Goal: Answer question/provide support

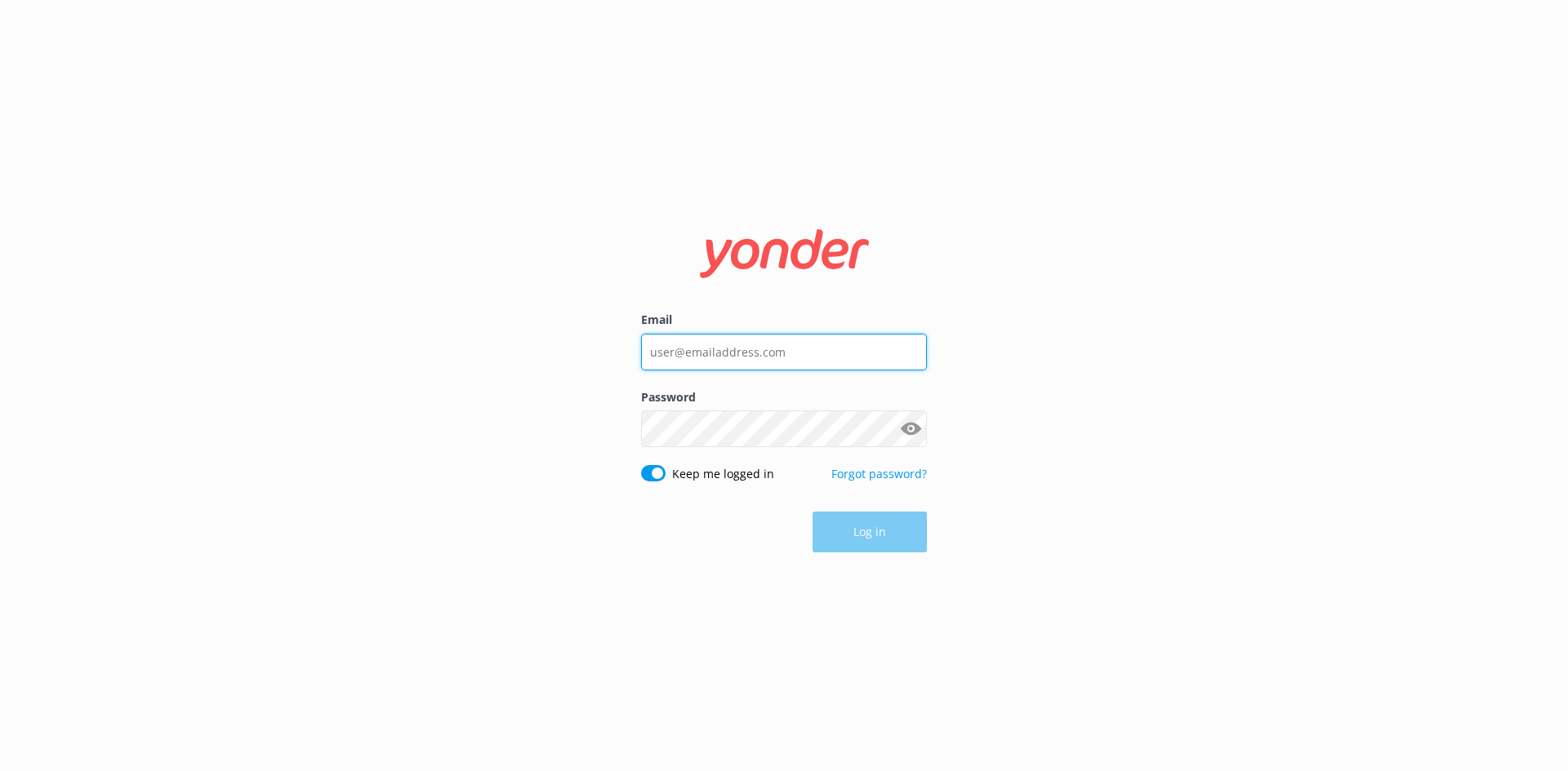
type input "[EMAIL_ADDRESS][DOMAIN_NAME]"
click at [877, 502] on form "Email [EMAIL_ADDRESS][DOMAIN_NAME] Password Show password Keep me logged in For…" at bounding box center [783, 385] width 286 height 356
click at [872, 533] on button "Log in" at bounding box center [869, 533] width 114 height 41
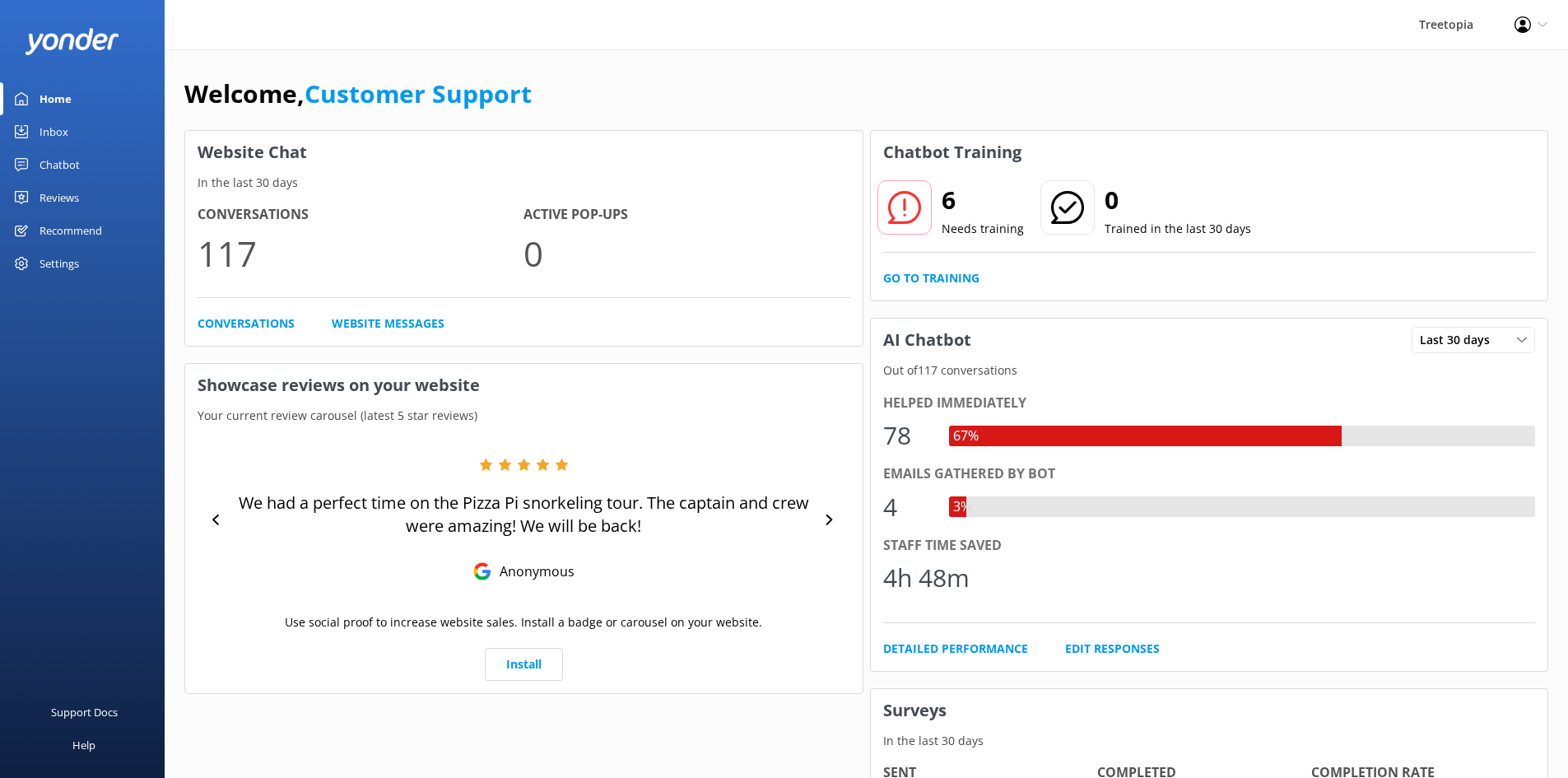
click at [76, 101] on link "Home" at bounding box center [82, 99] width 164 height 33
click at [76, 136] on link "Inbox" at bounding box center [82, 132] width 164 height 33
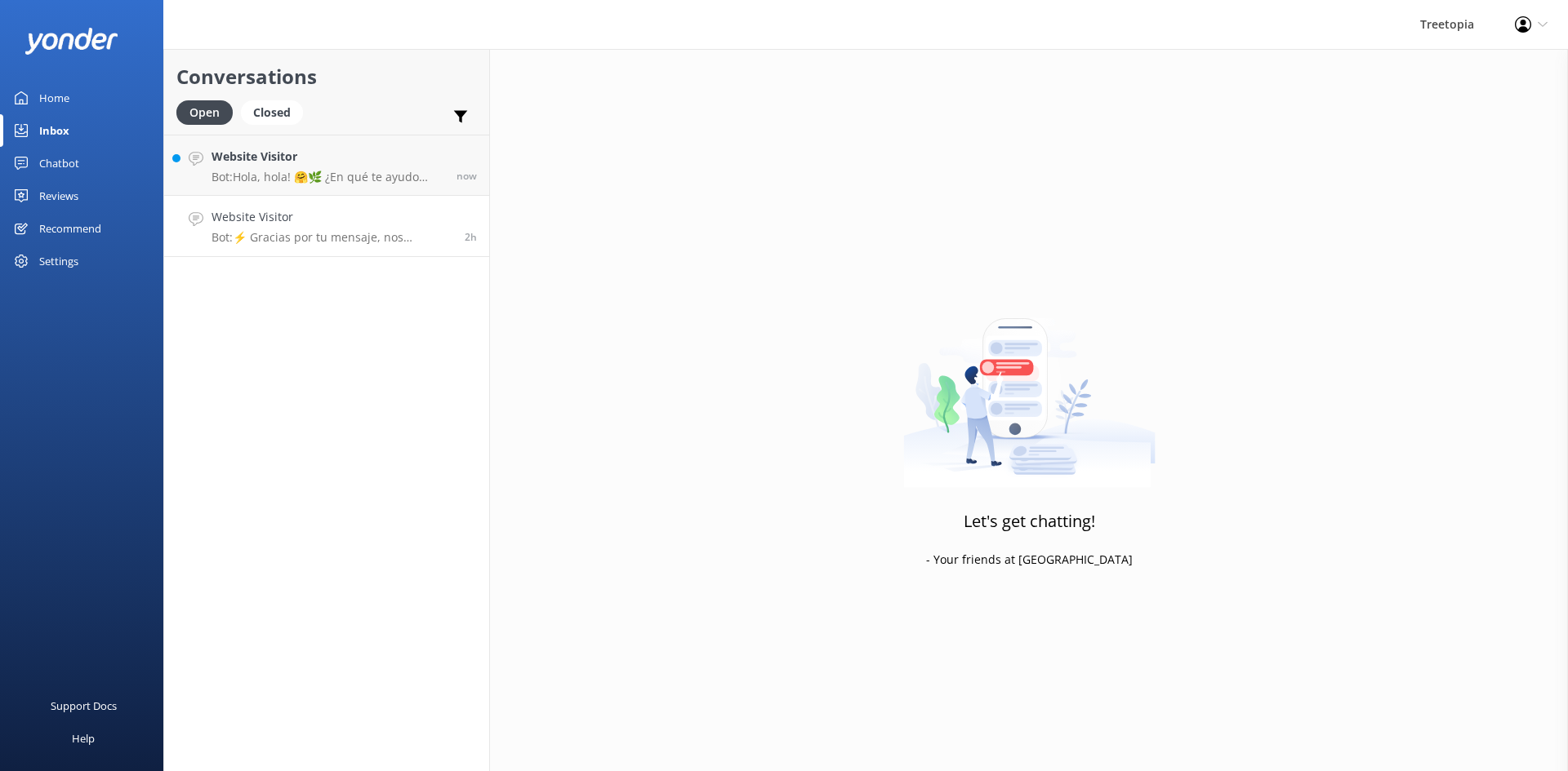
click at [292, 236] on p "Bot: ⚡ Gracias por tu mensaje, nos pondremos en contacto contigo lo antes posib…" at bounding box center [332, 237] width 241 height 14
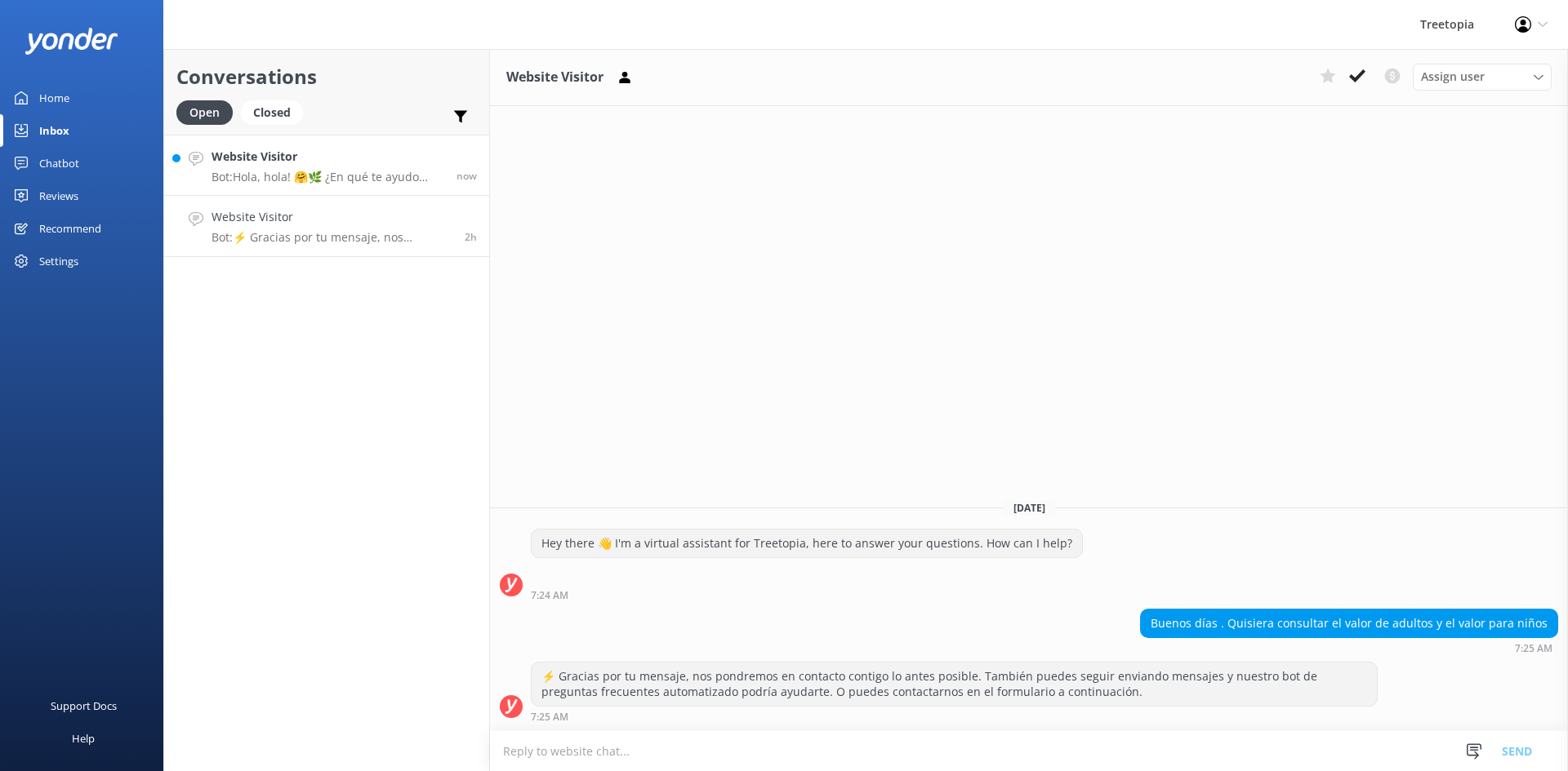
click at [308, 177] on p "Bot: Hola, hola! 🤗🌿 ¿En qué te ayudo [DATE]? ¡Estoy lista para la aventura! 🚀." at bounding box center [327, 177] width 233 height 14
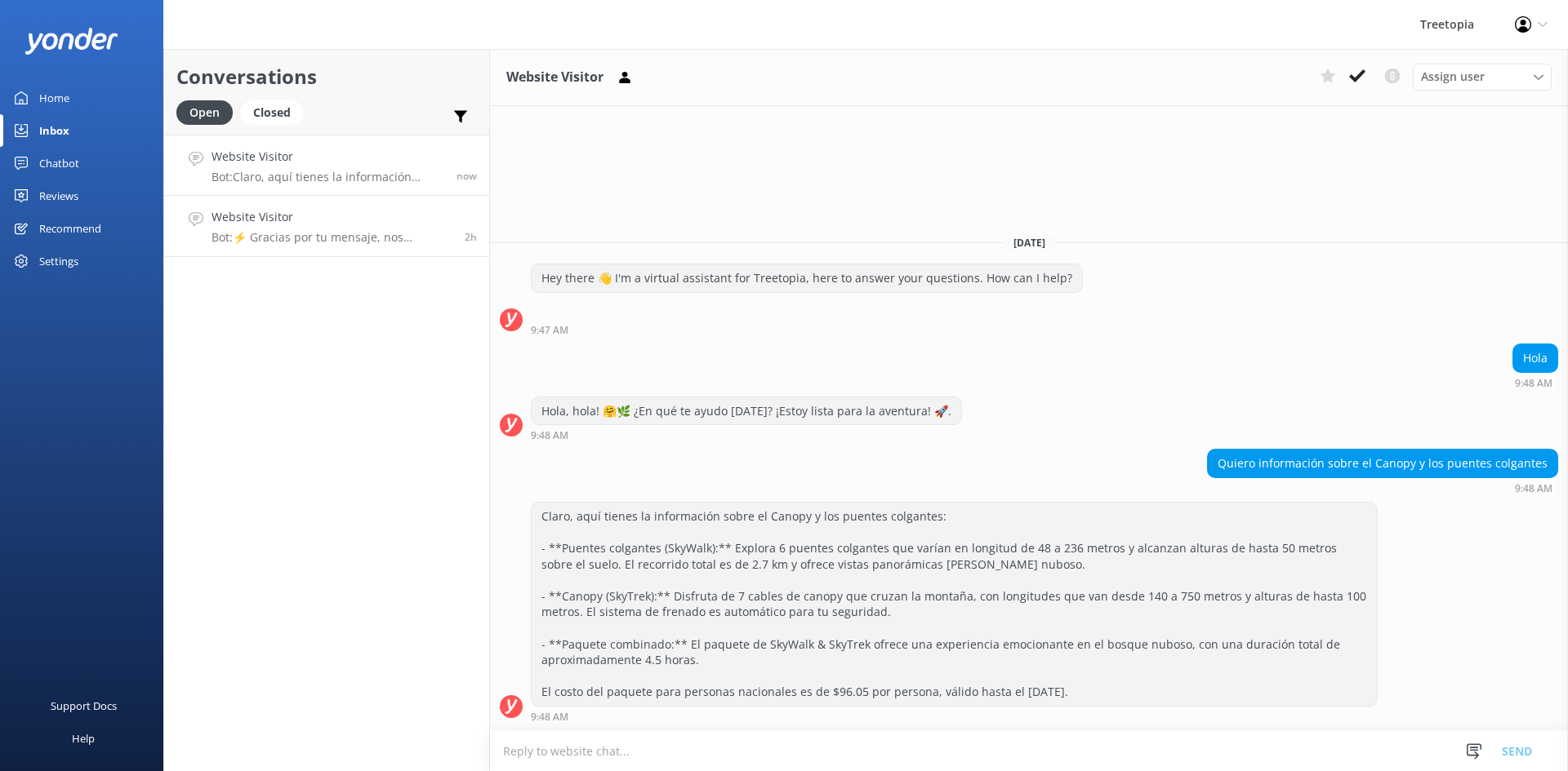
click at [339, 225] on h4 "Website Visitor" at bounding box center [332, 217] width 241 height 18
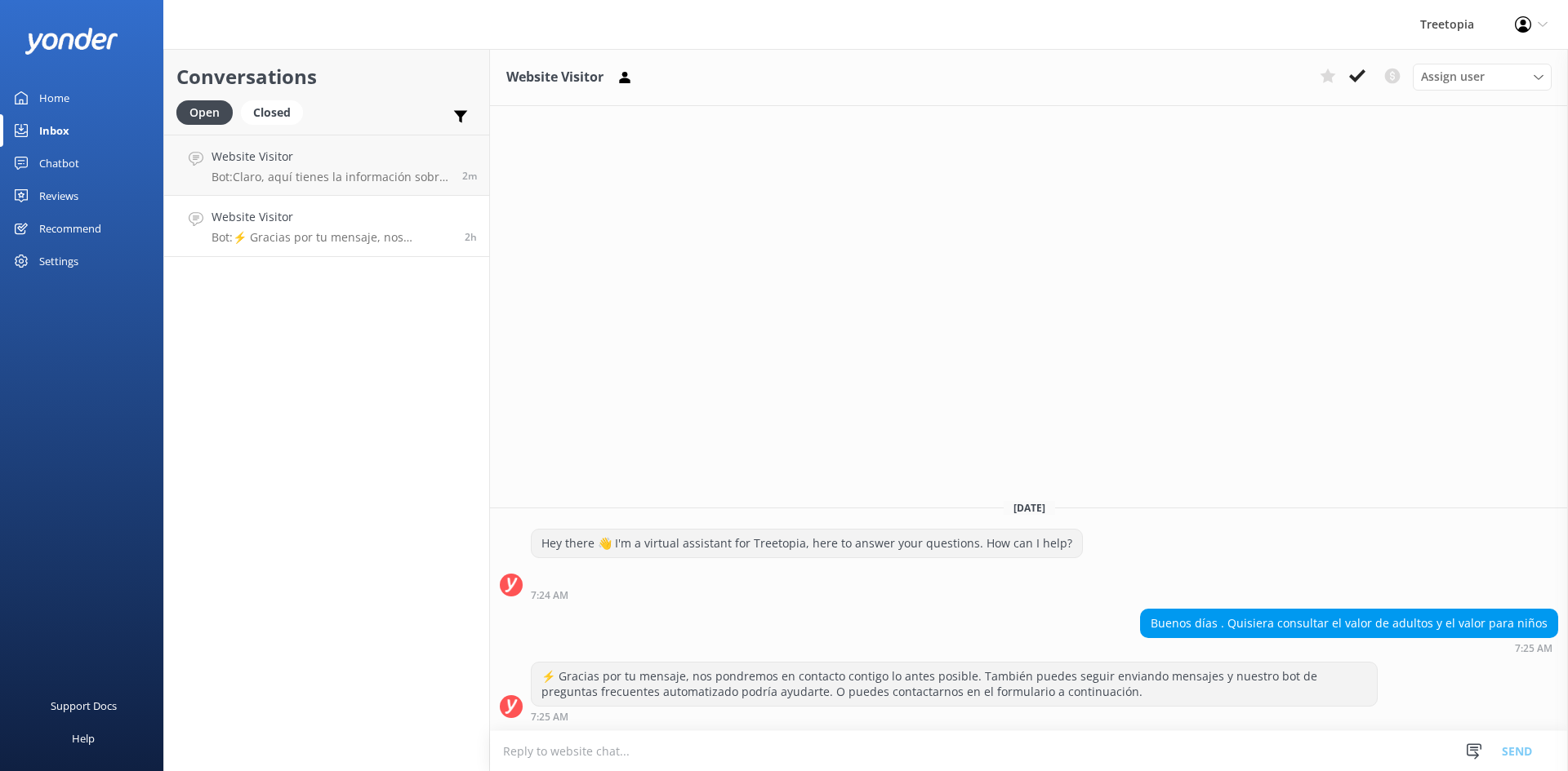
click at [259, 235] on p "Bot: ⚡ Gracias por tu mensaje, nos pondremos en contacto contigo lo antes posib…" at bounding box center [332, 237] width 241 height 14
click at [317, 219] on h4 "Website Visitor" at bounding box center [332, 217] width 241 height 18
click at [315, 169] on div "Website Visitor Bot: Claro, aquí tienes la información sobre el Canopy y los pu…" at bounding box center [330, 165] width 238 height 35
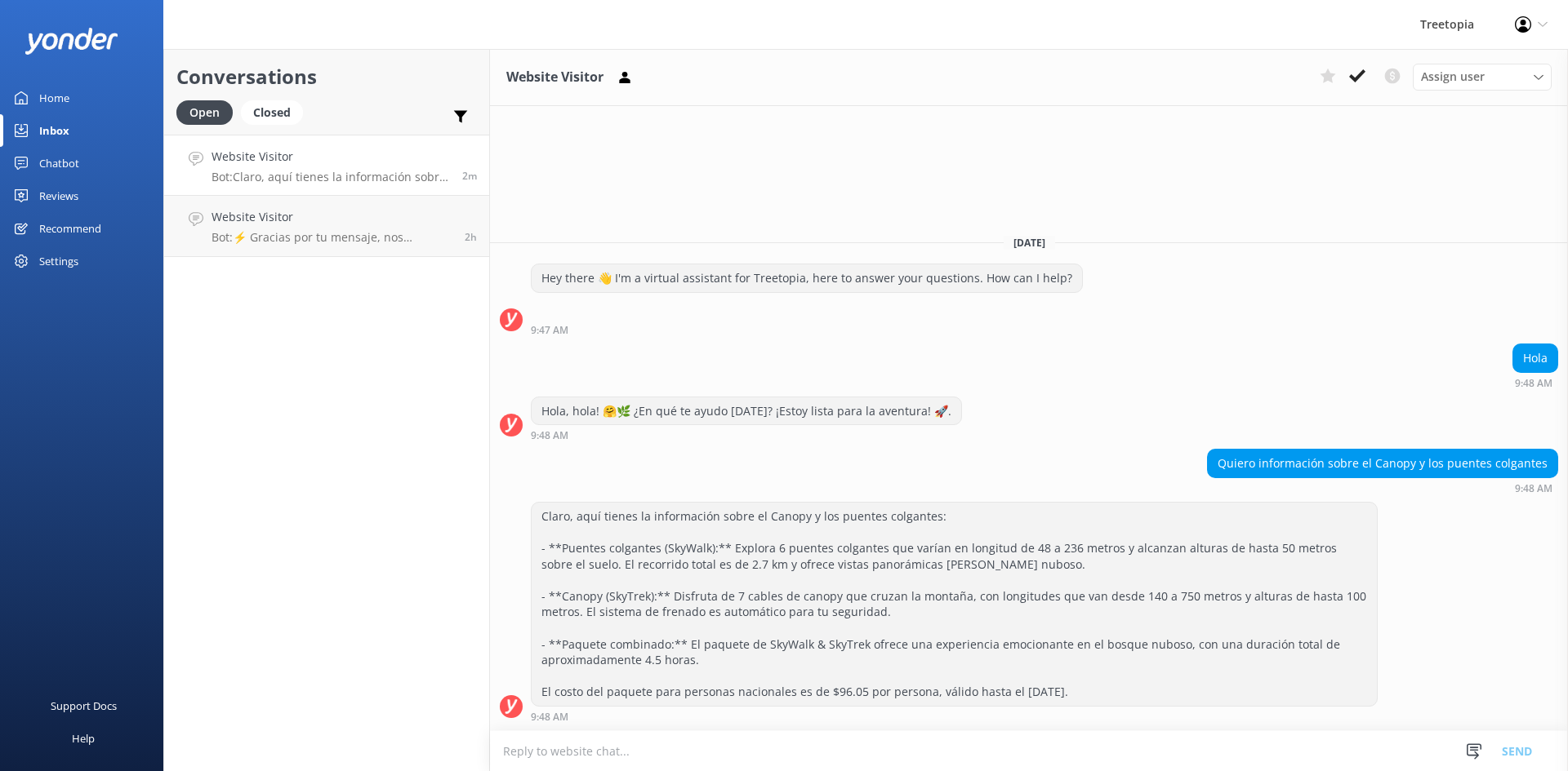
click at [378, 159] on h4 "Website Visitor" at bounding box center [330, 157] width 238 height 18
click at [312, 217] on h4 "Website Visitor" at bounding box center [332, 217] width 241 height 18
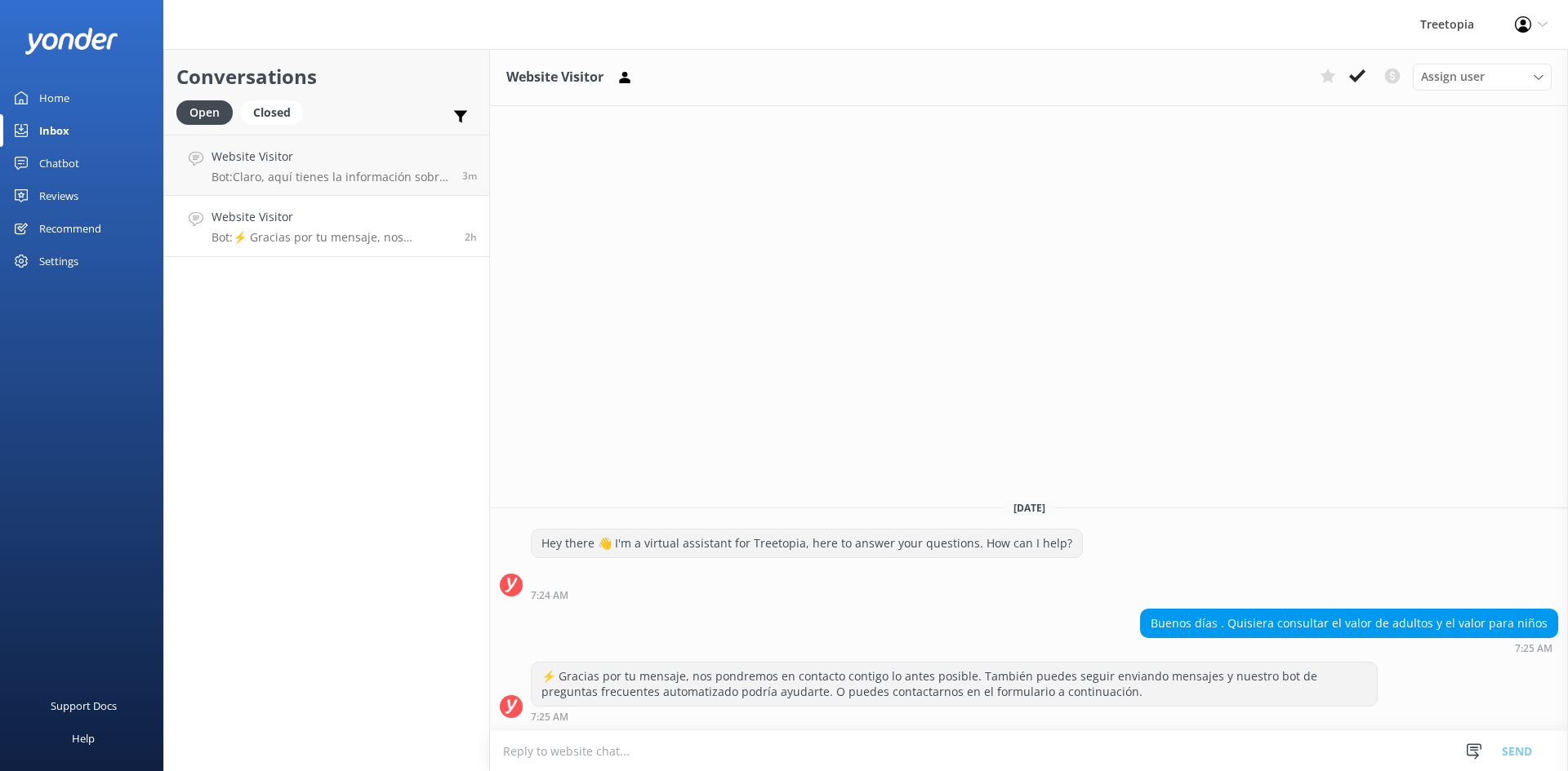
click at [1330, 751] on textarea at bounding box center [1029, 751] width 1078 height 40
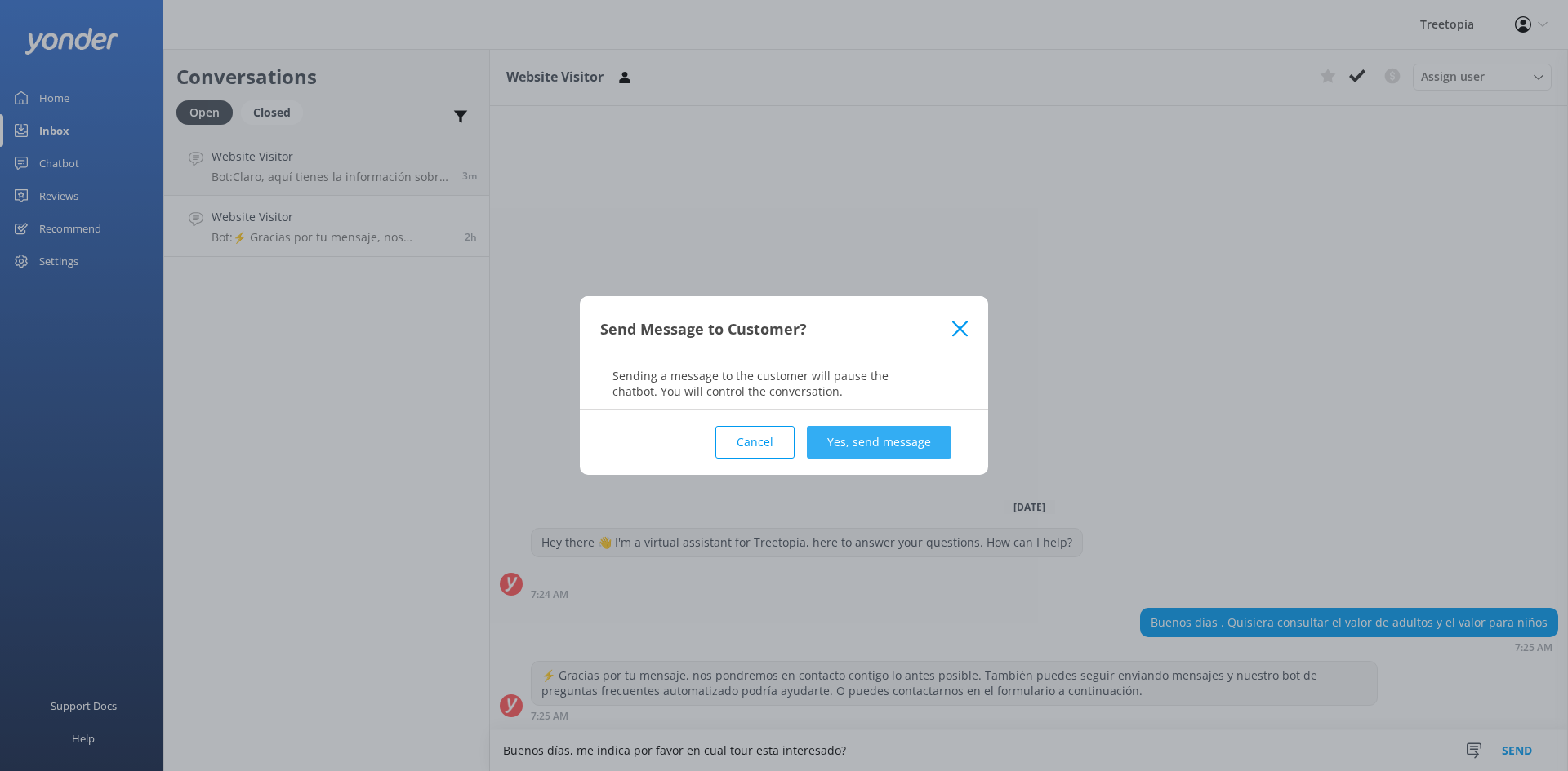
type textarea "Buenos días, me indica por favor en cual tour esta interesado?"
click at [877, 448] on button "Yes, send message" at bounding box center [878, 442] width 144 height 33
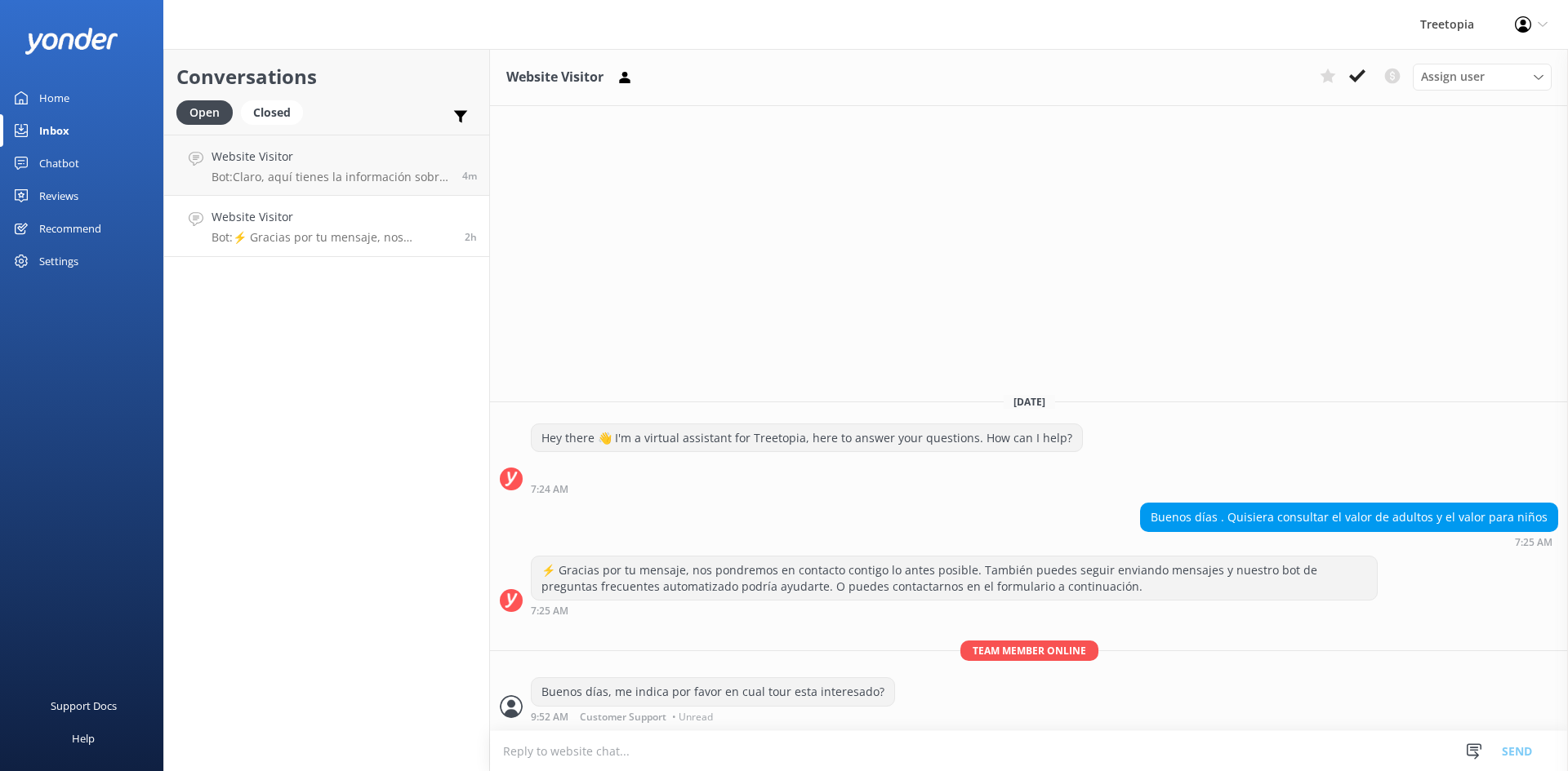
click at [306, 218] on h4 "Website Visitor" at bounding box center [332, 217] width 241 height 18
click at [354, 170] on p "Bot: Claro, aquí tienes la información sobre el Canopy y los puentes colgantes:…" at bounding box center [330, 177] width 238 height 14
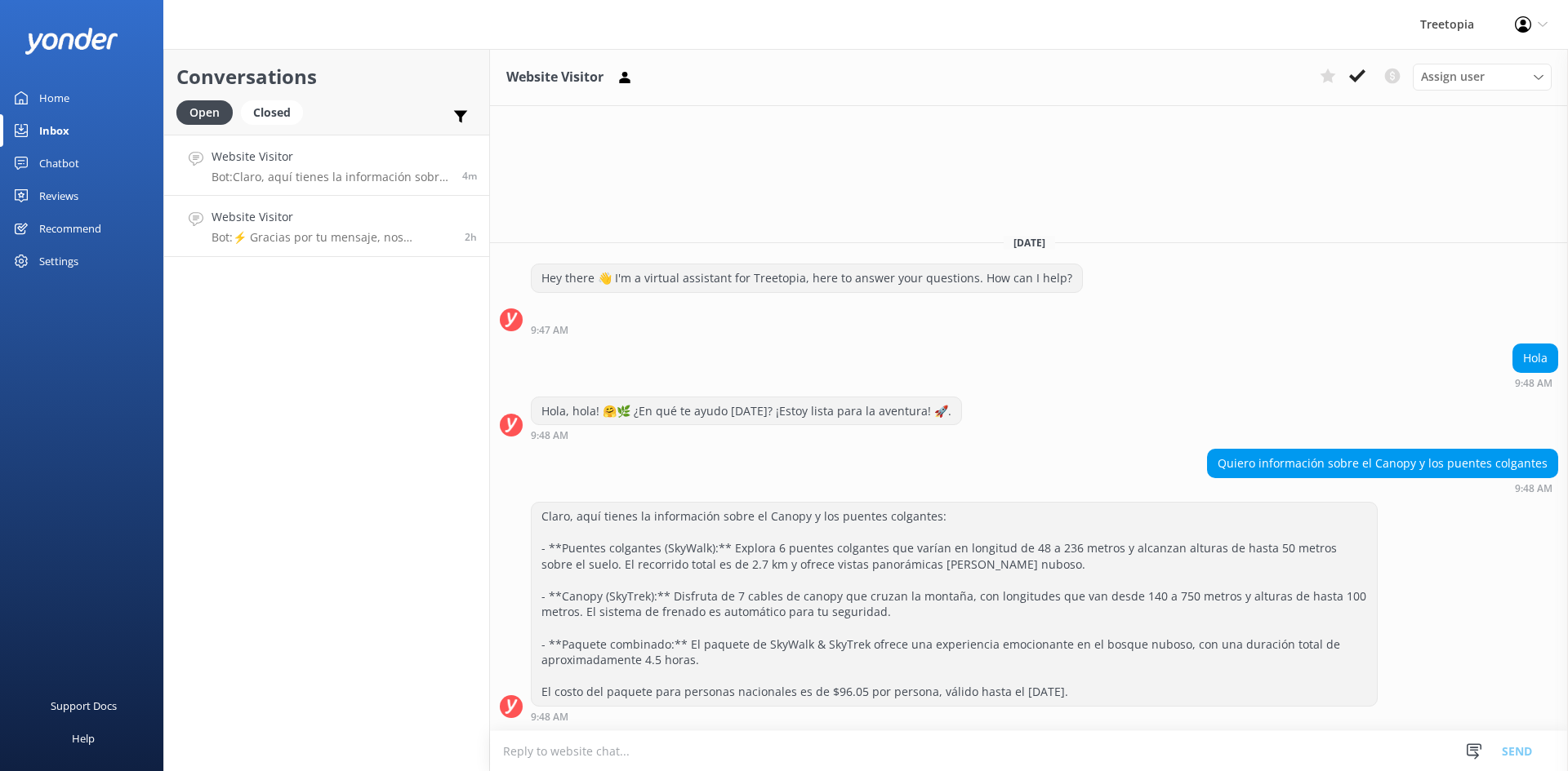
click at [294, 226] on h4 "Website Visitor" at bounding box center [332, 217] width 241 height 18
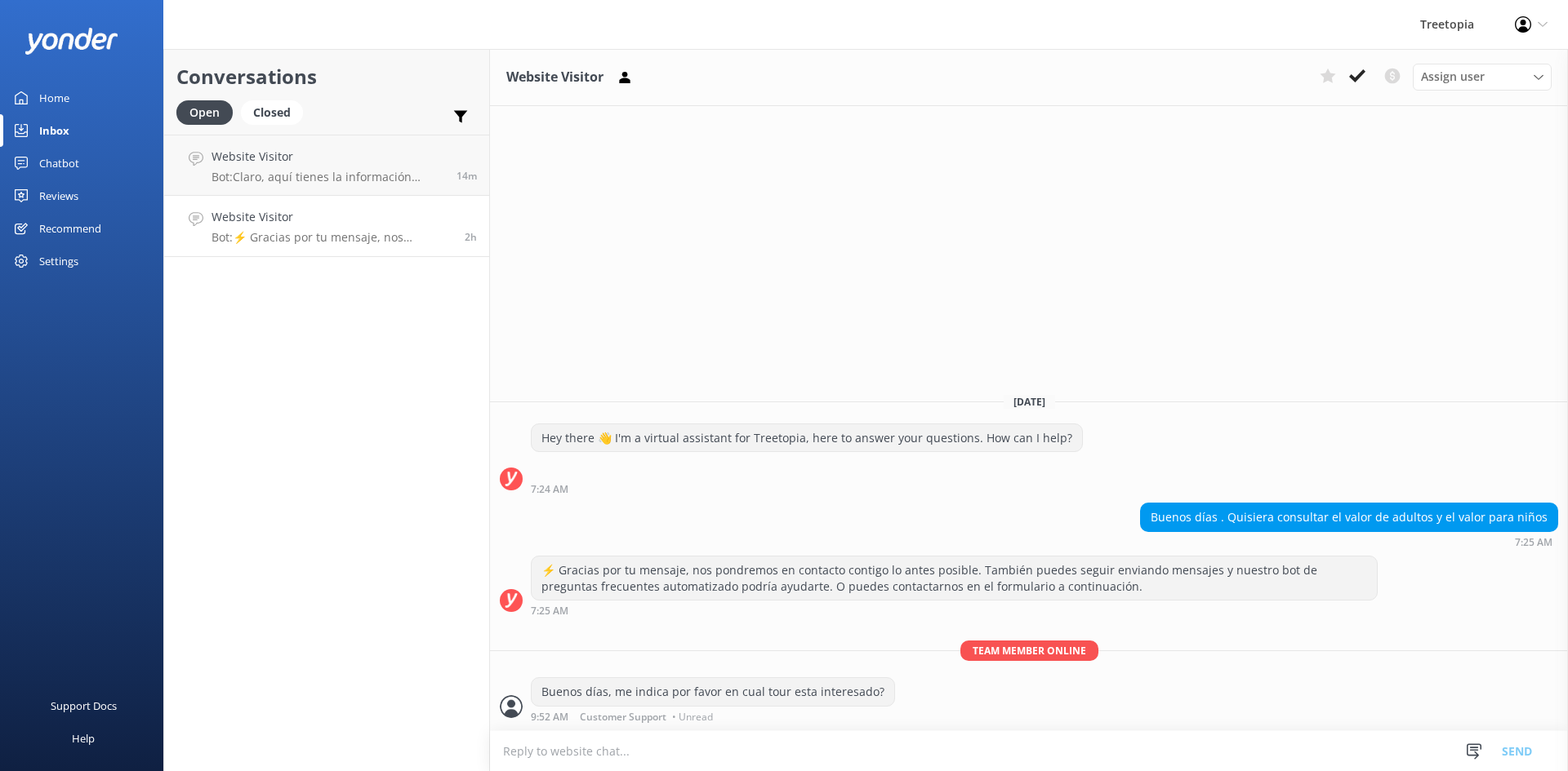
drag, startPoint x: 279, startPoint y: 467, endPoint x: 269, endPoint y: 400, distance: 67.7
click at [279, 467] on div "Conversations Open Closed Important Converted Assigned to me Unassigned Website…" at bounding box center [326, 410] width 326 height 722
click at [55, 266] on div "Settings" at bounding box center [58, 261] width 39 height 33
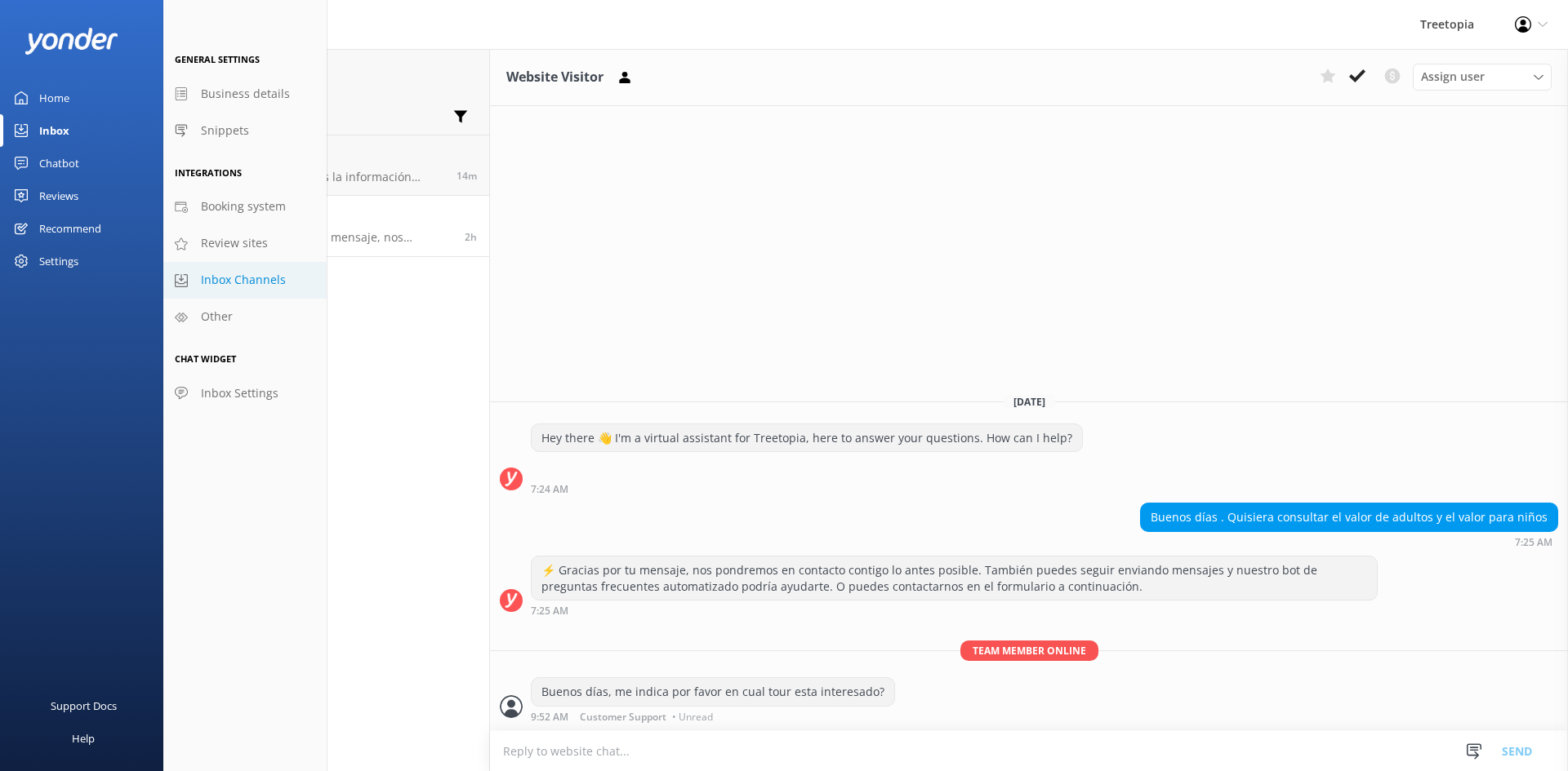
click at [260, 286] on span "Inbox Channels" at bounding box center [244, 280] width 85 height 18
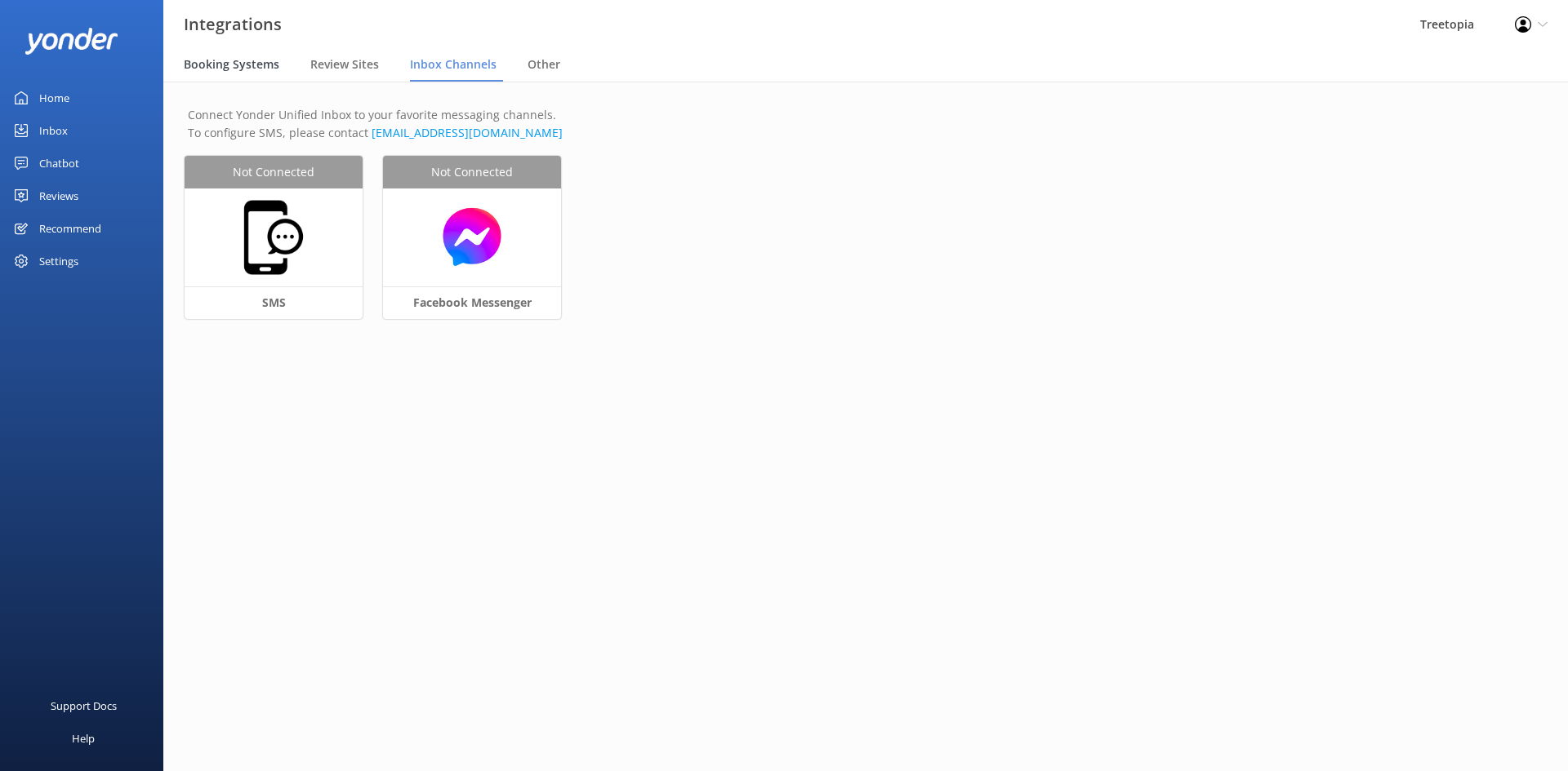
click at [251, 65] on span "Booking Systems" at bounding box center [231, 64] width 95 height 16
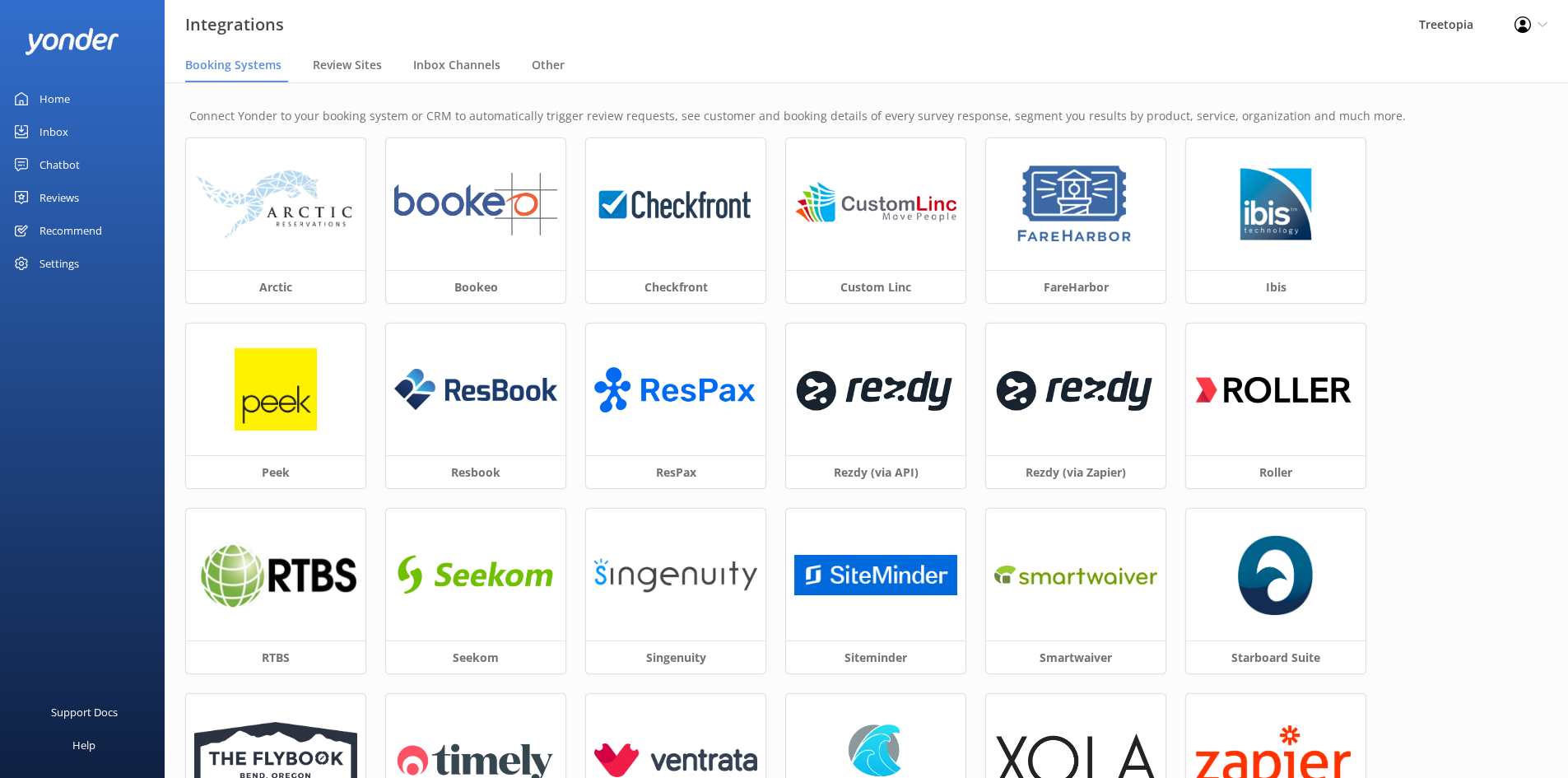
click at [90, 273] on div "Settings" at bounding box center [82, 263] width 164 height 33
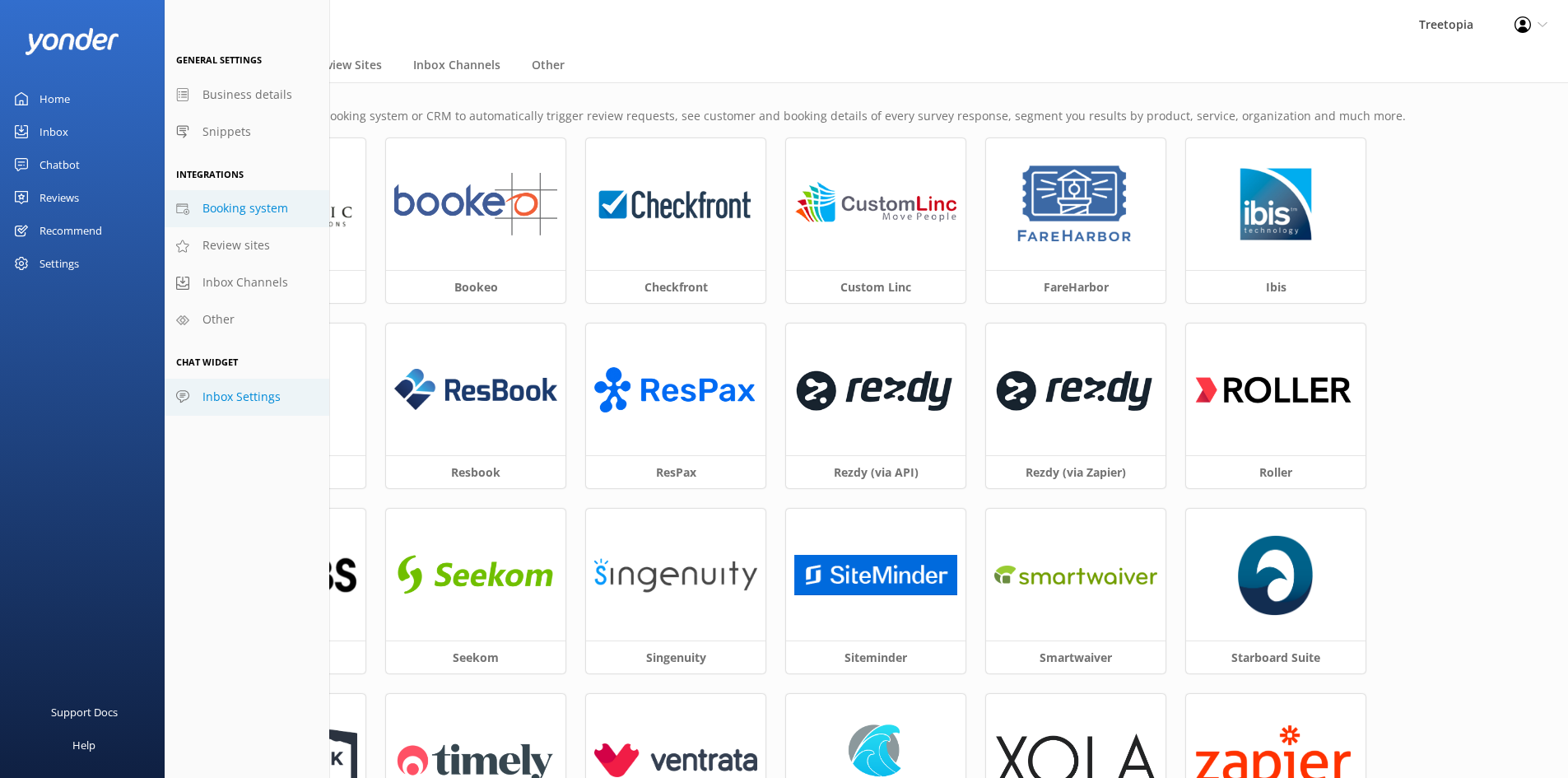
click at [252, 403] on span "Inbox Settings" at bounding box center [242, 397] width 79 height 18
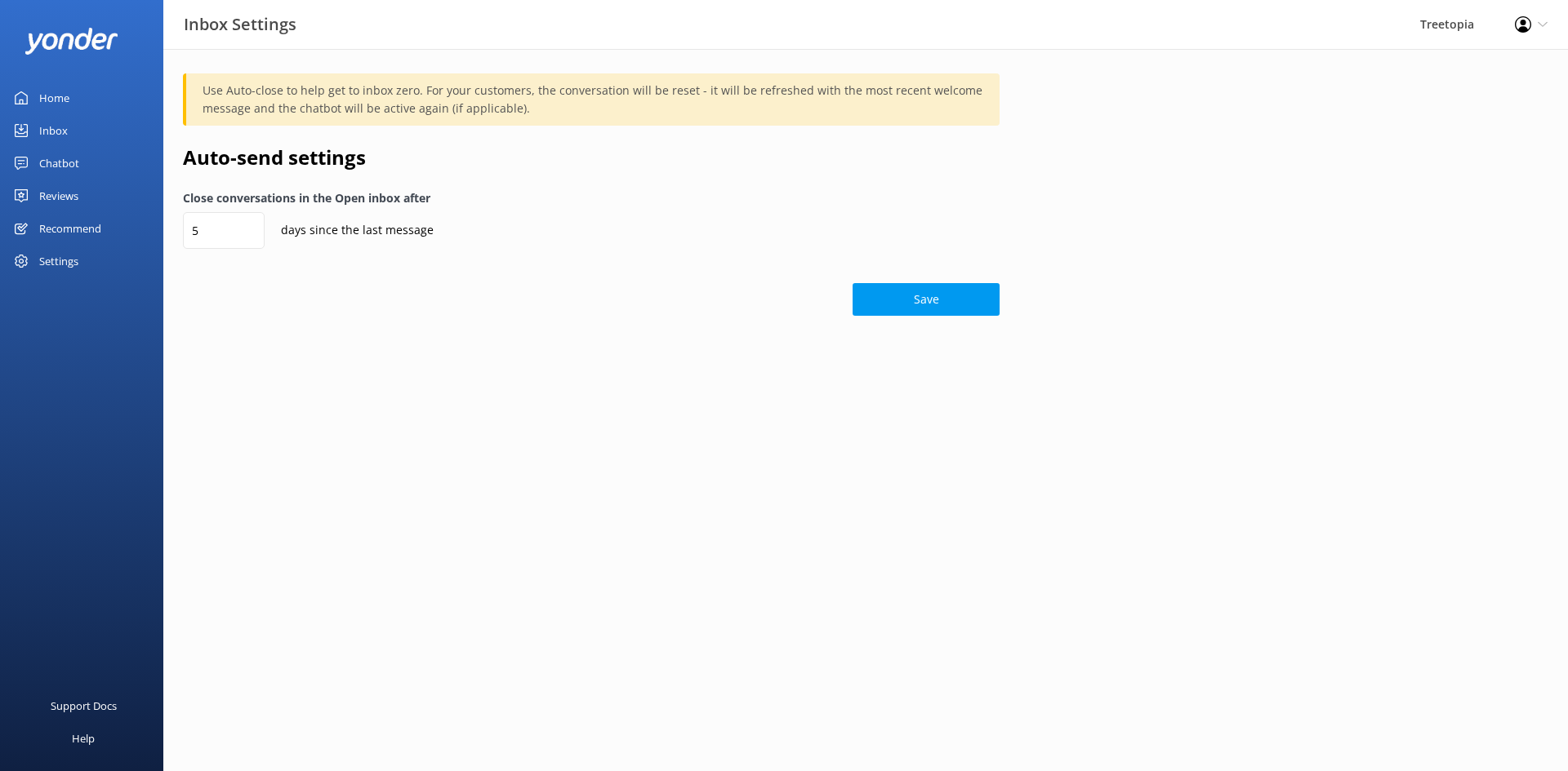
click at [121, 226] on link "Recommend" at bounding box center [82, 228] width 163 height 33
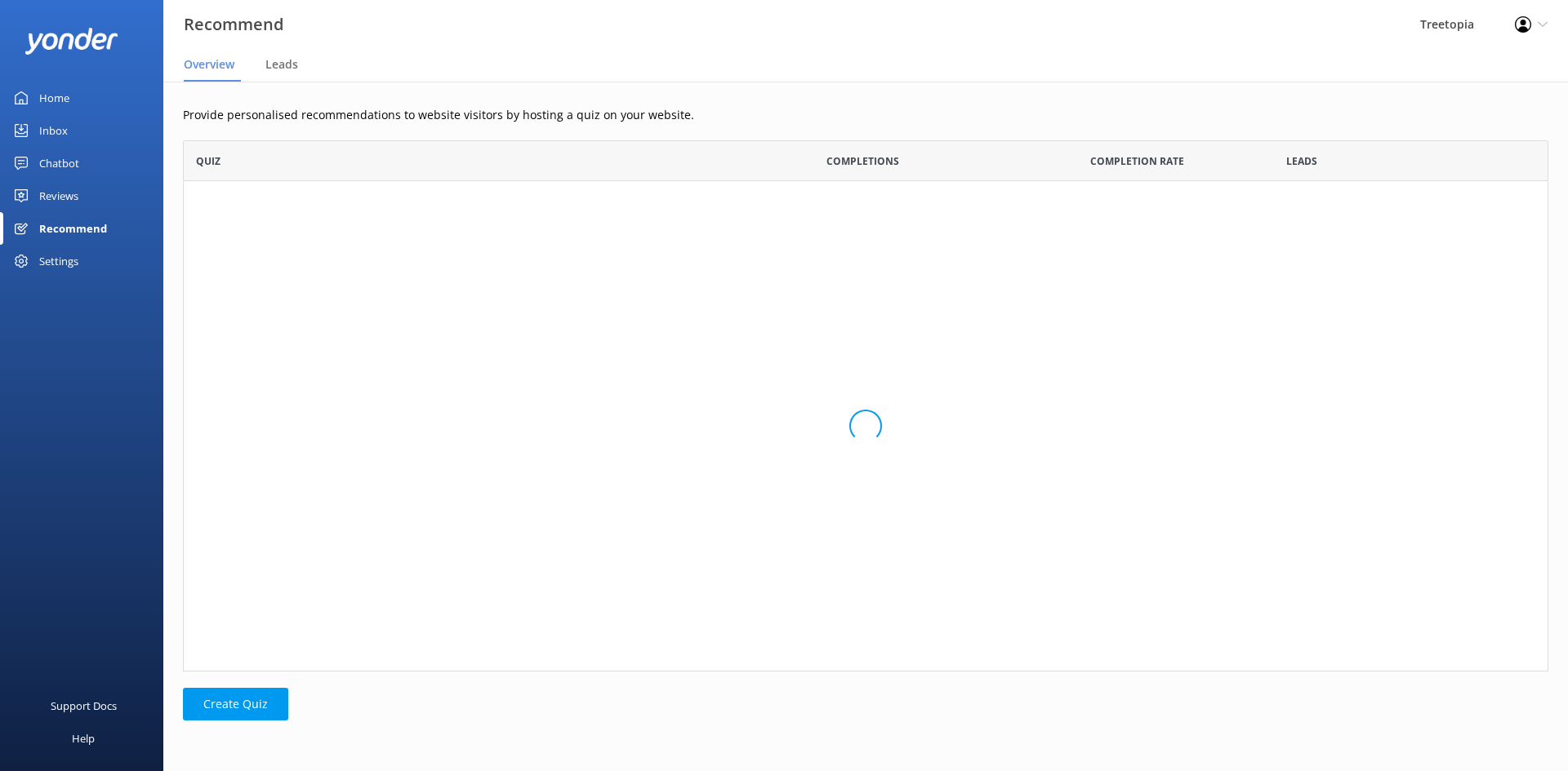
scroll to position [519, 1353]
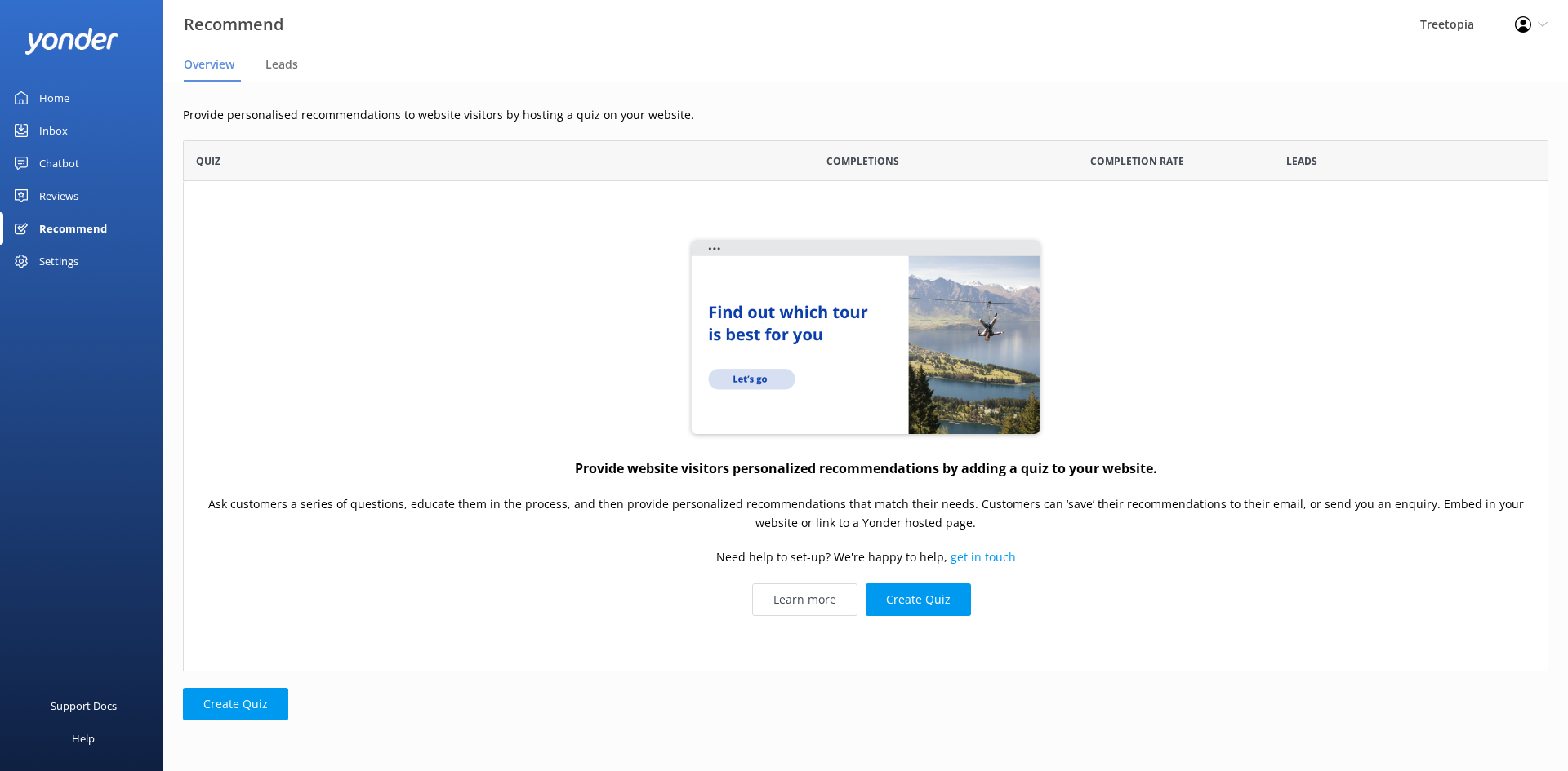
click at [95, 191] on link "Reviews" at bounding box center [82, 196] width 163 height 33
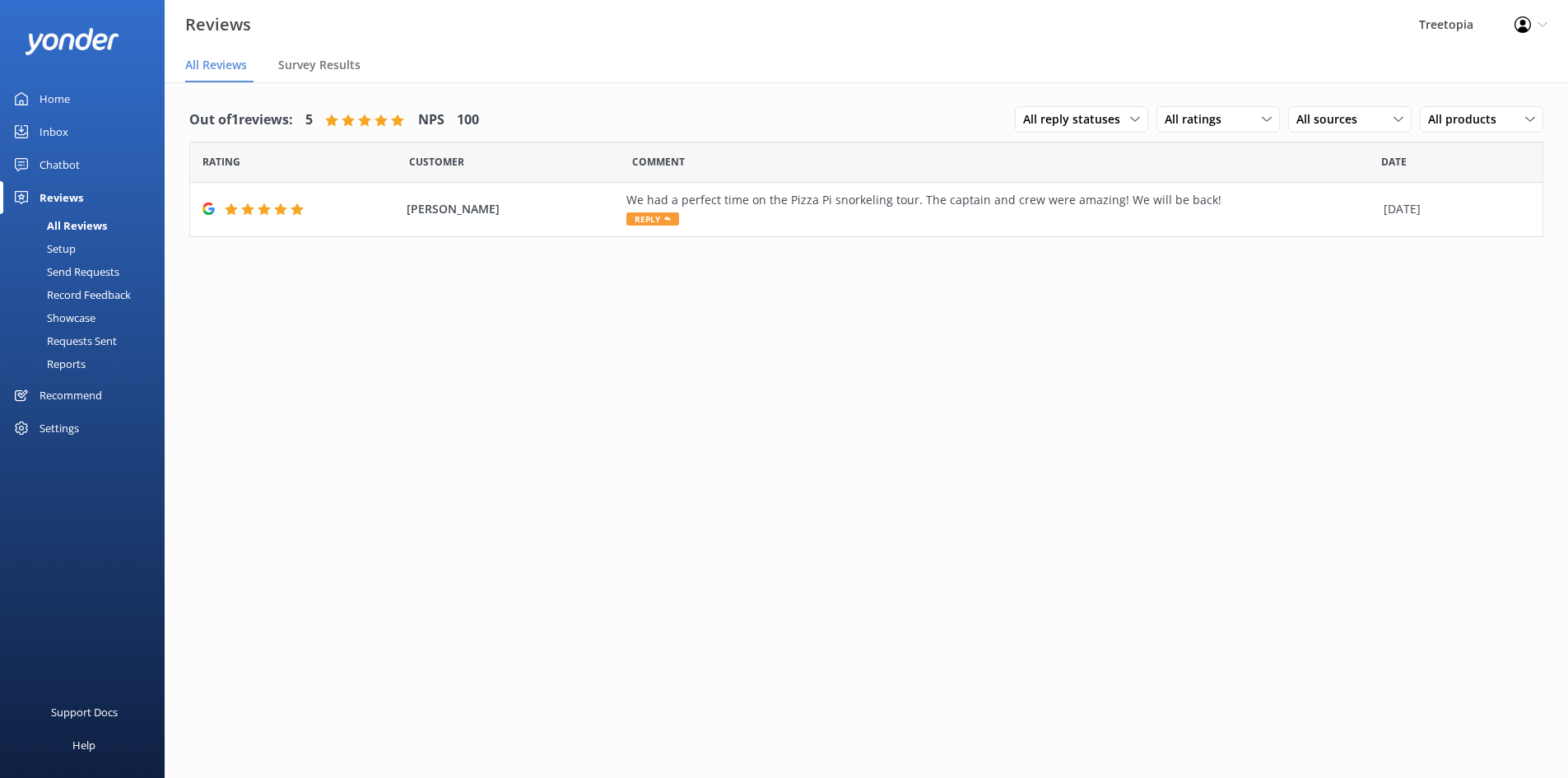
click at [56, 173] on div "Chatbot" at bounding box center [59, 165] width 40 height 33
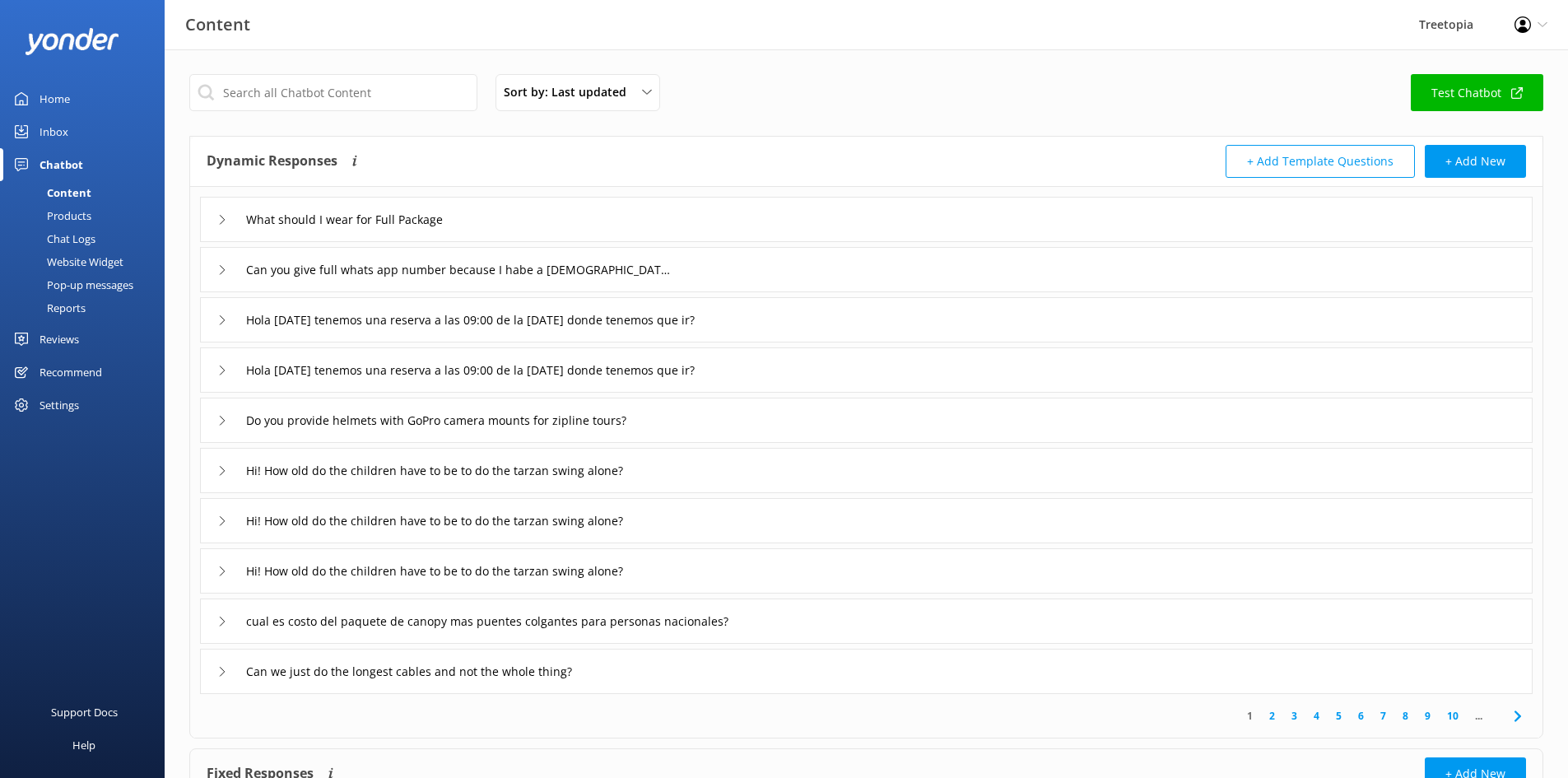
click at [77, 142] on link "Inbox" at bounding box center [82, 132] width 164 height 33
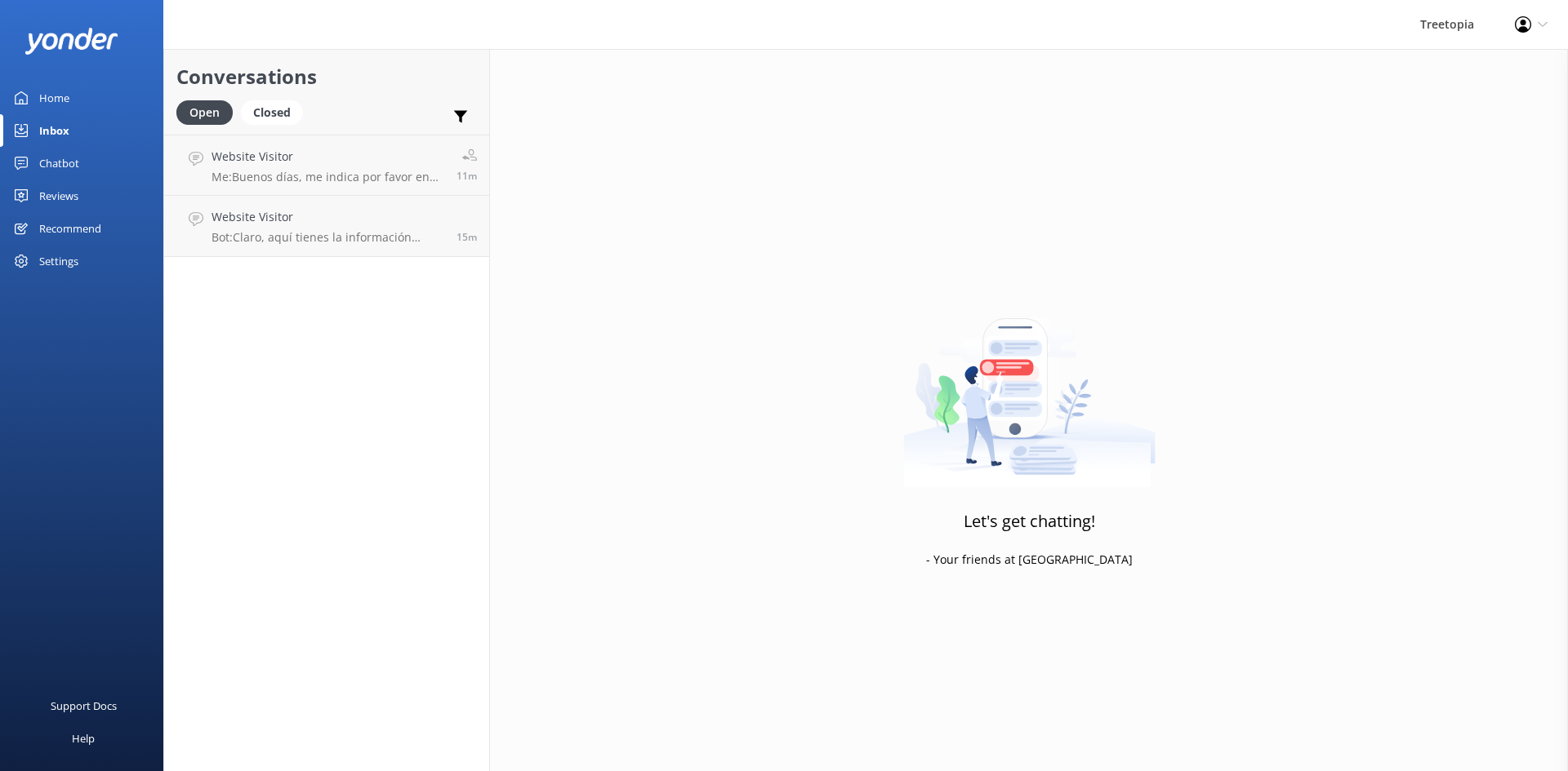
click at [63, 93] on div "Home" at bounding box center [53, 98] width 30 height 33
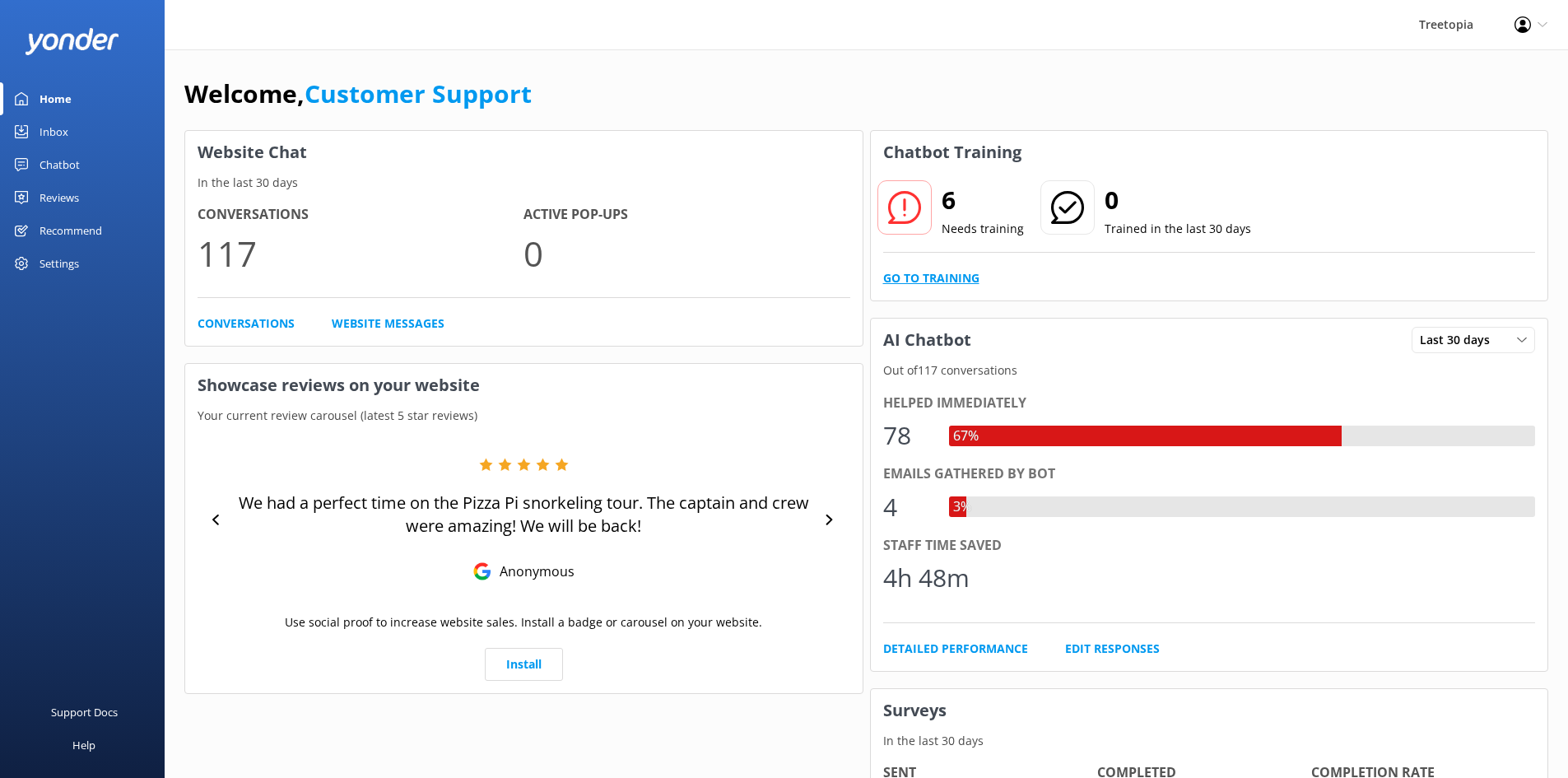
click at [923, 282] on link "Go to Training" at bounding box center [931, 279] width 96 height 18
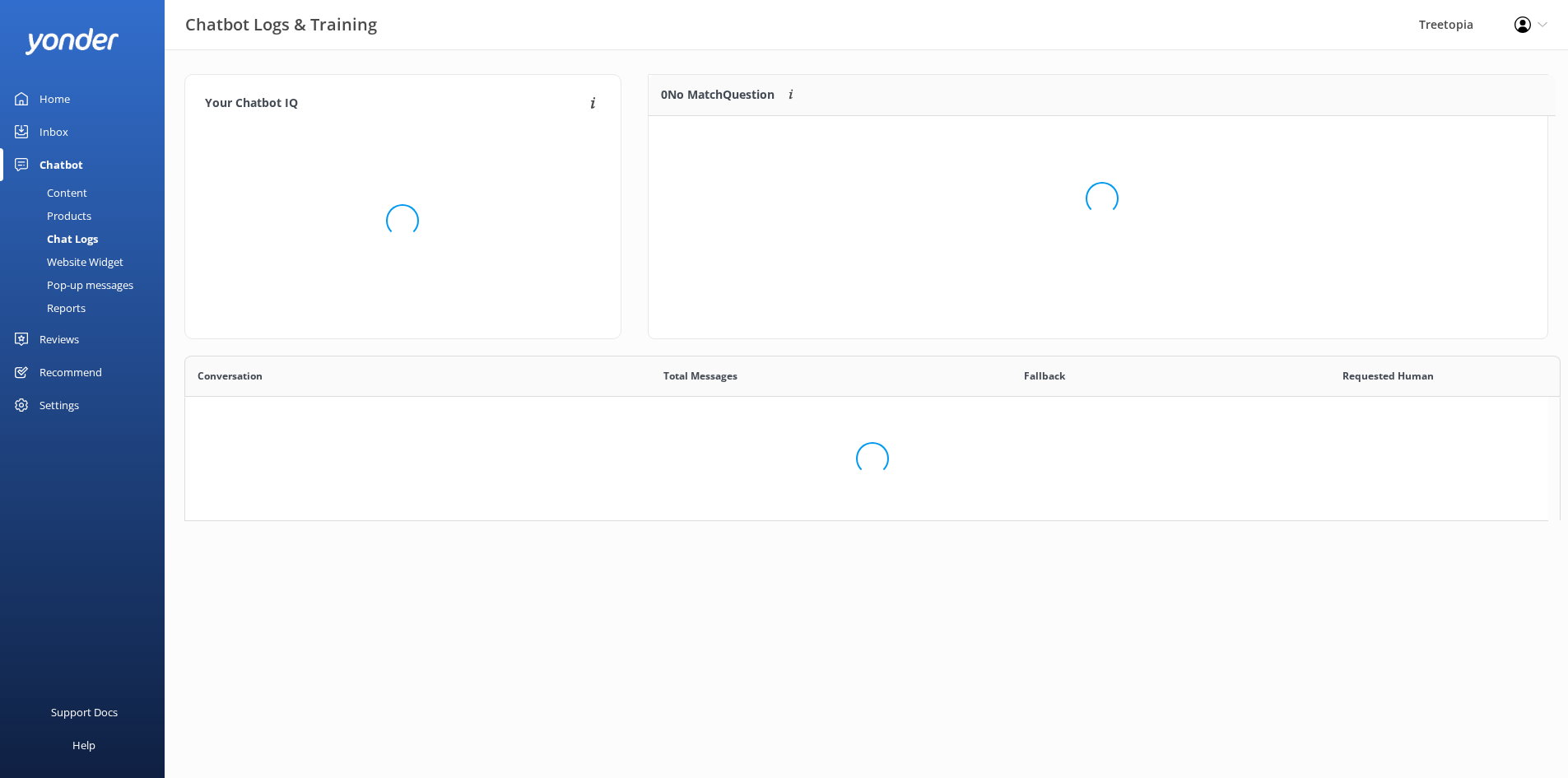
scroll to position [13, 13]
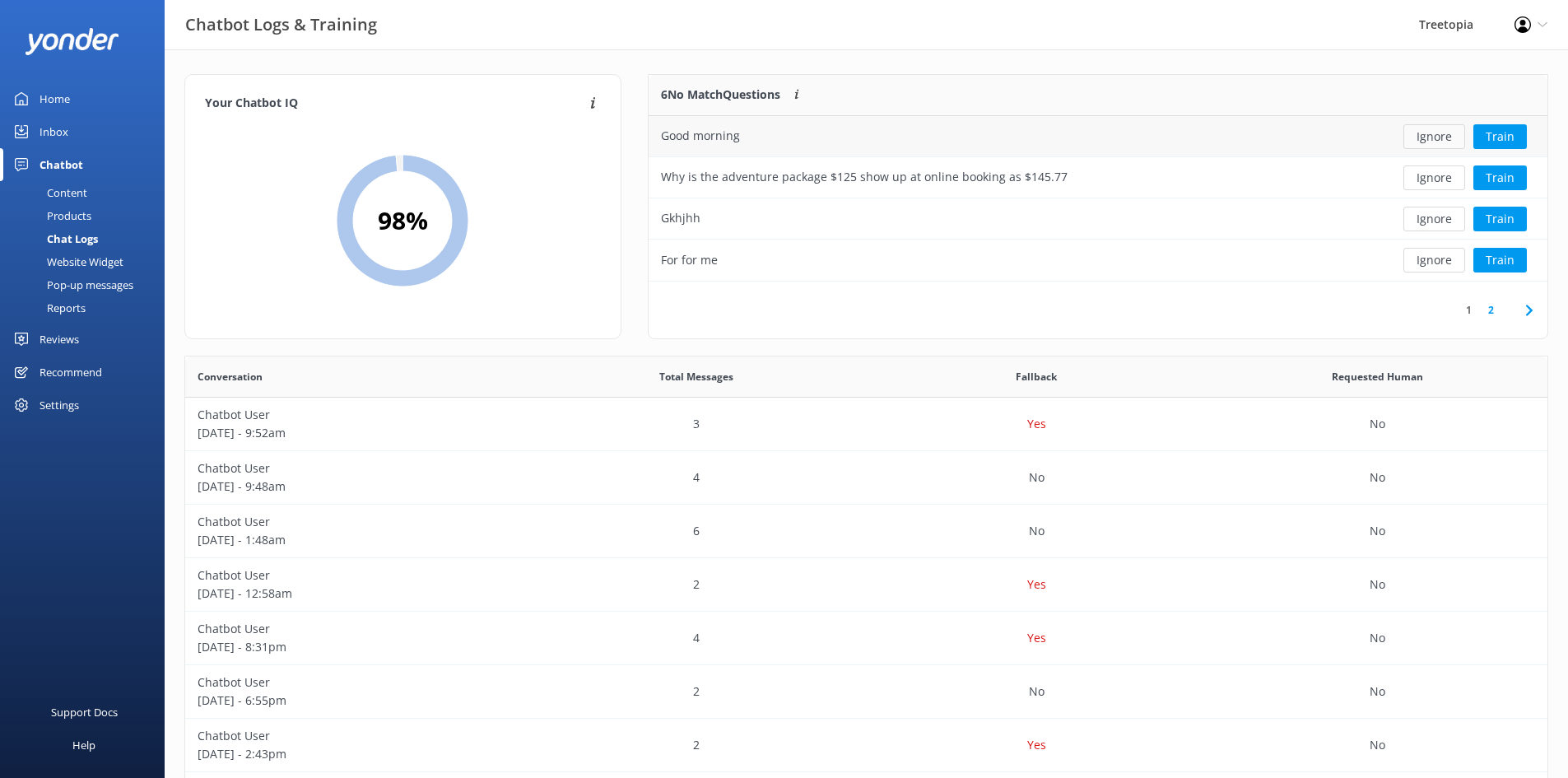
click at [1449, 126] on button "Ignore" at bounding box center [1435, 136] width 62 height 25
click at [1427, 182] on button "Ignore" at bounding box center [1435, 177] width 62 height 25
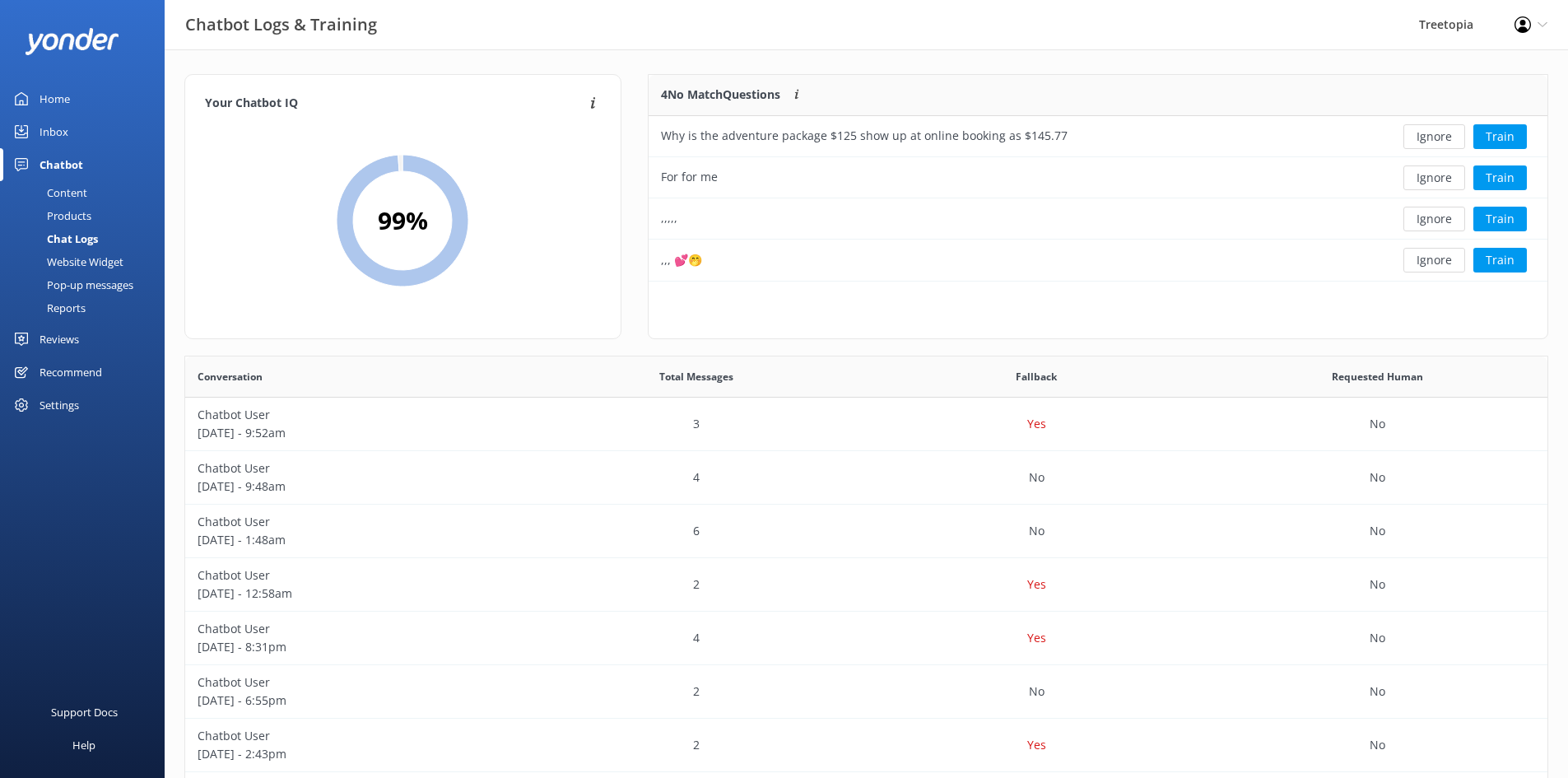
click at [1427, 182] on button "Ignore" at bounding box center [1435, 177] width 62 height 25
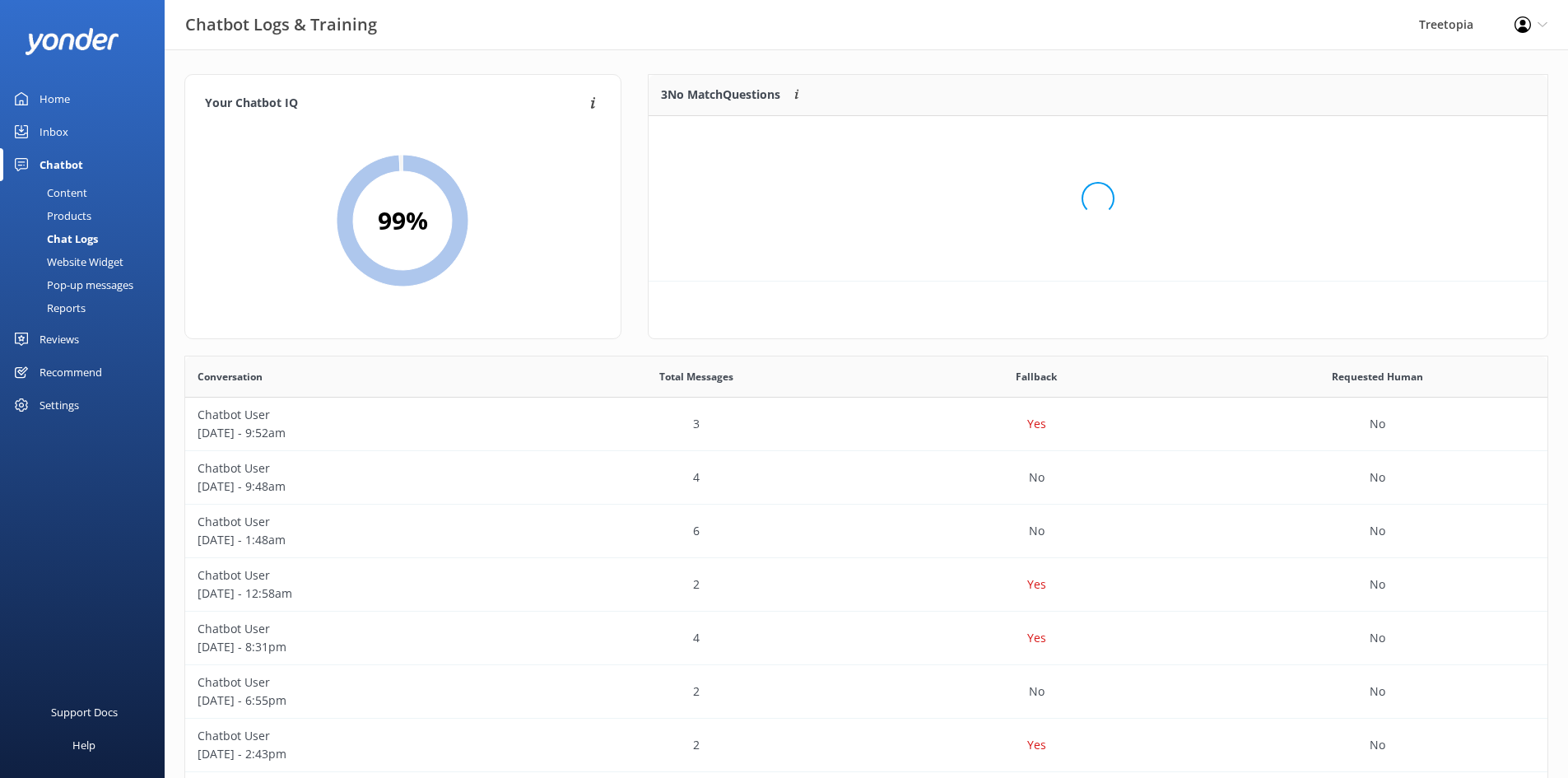
scroll to position [154, 886]
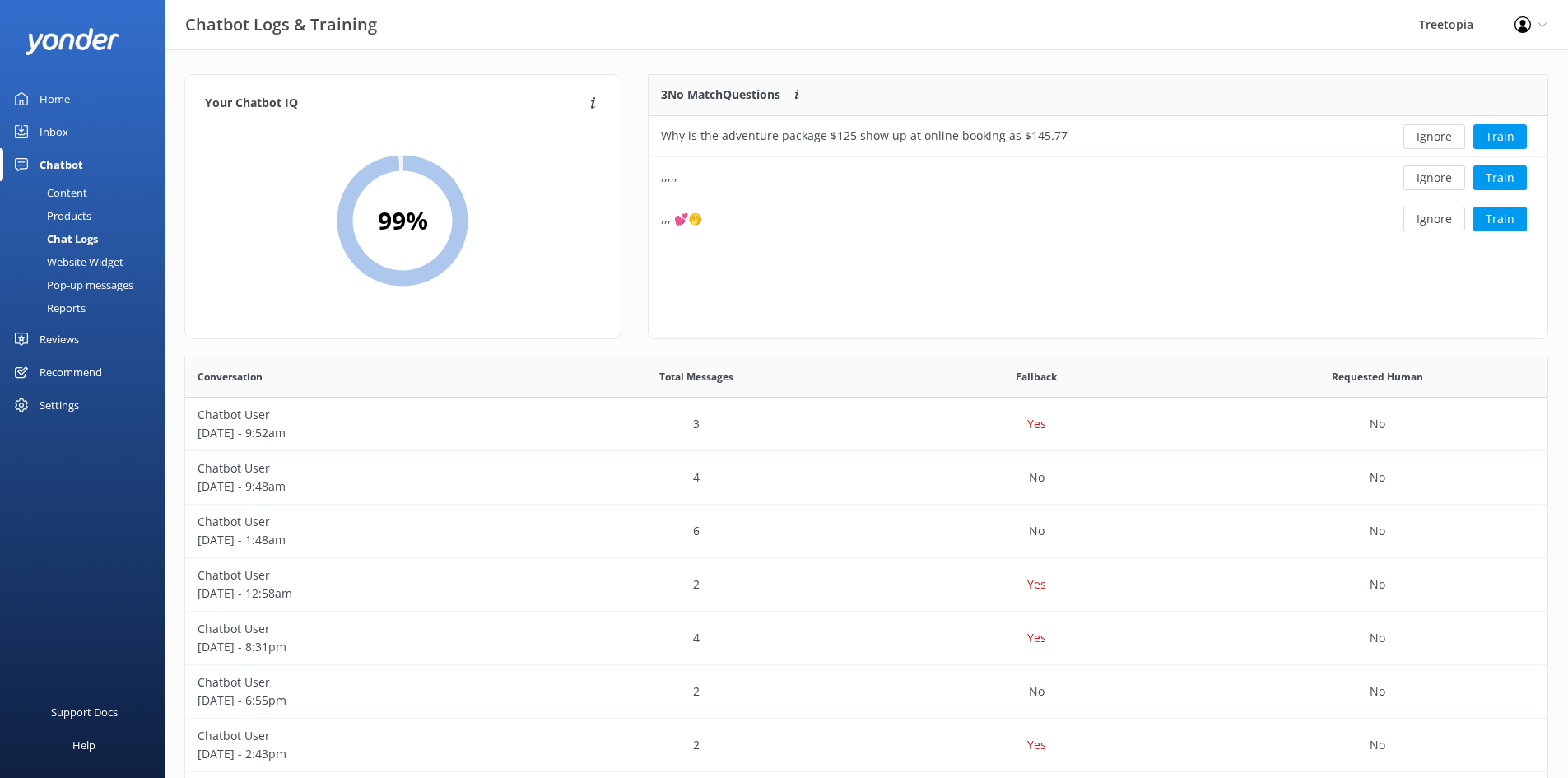
click at [1427, 182] on button "Ignore" at bounding box center [1435, 177] width 62 height 25
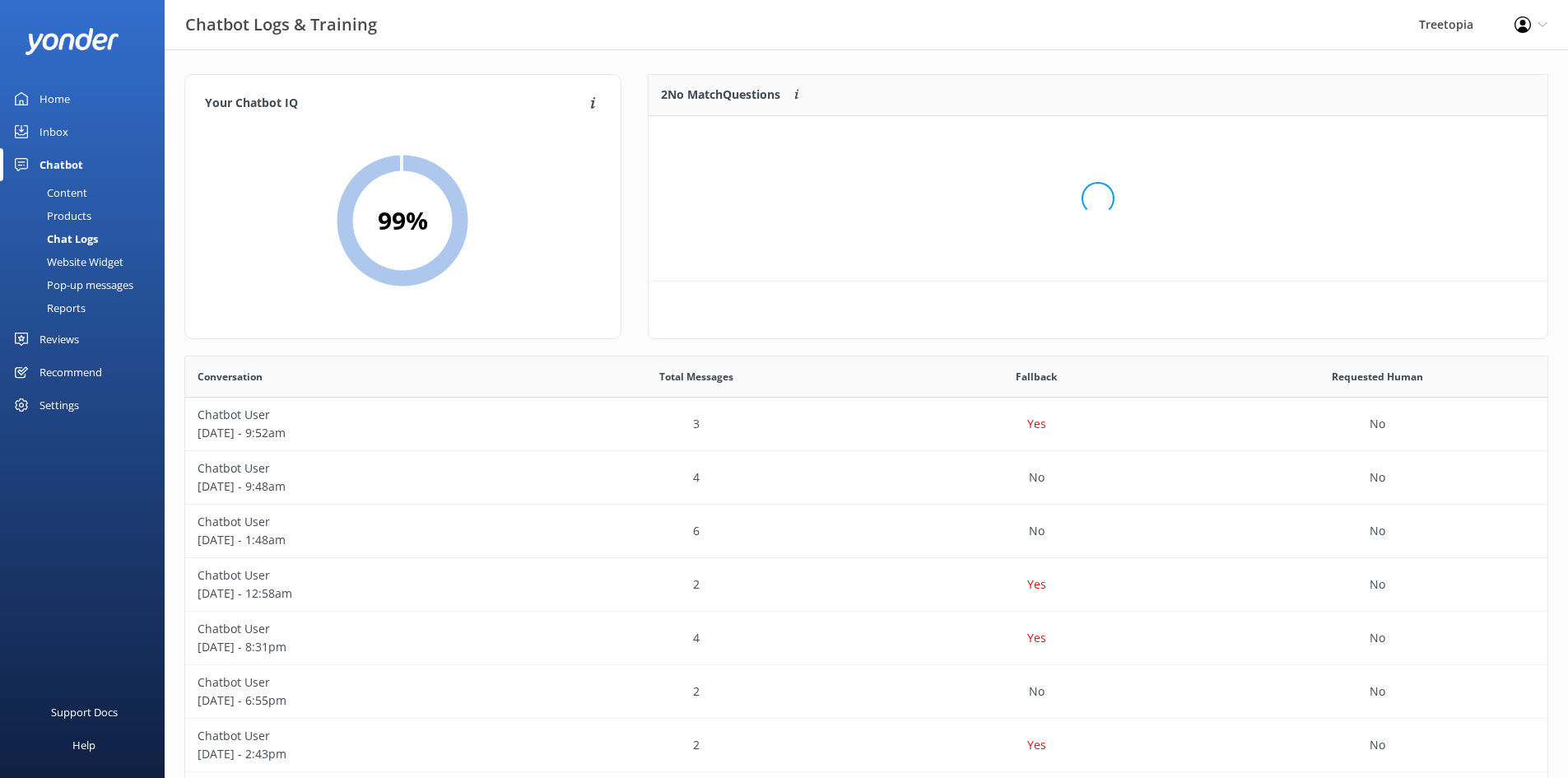
scroll to position [112, 886]
click at [1427, 182] on button "Ignore" at bounding box center [1435, 177] width 62 height 25
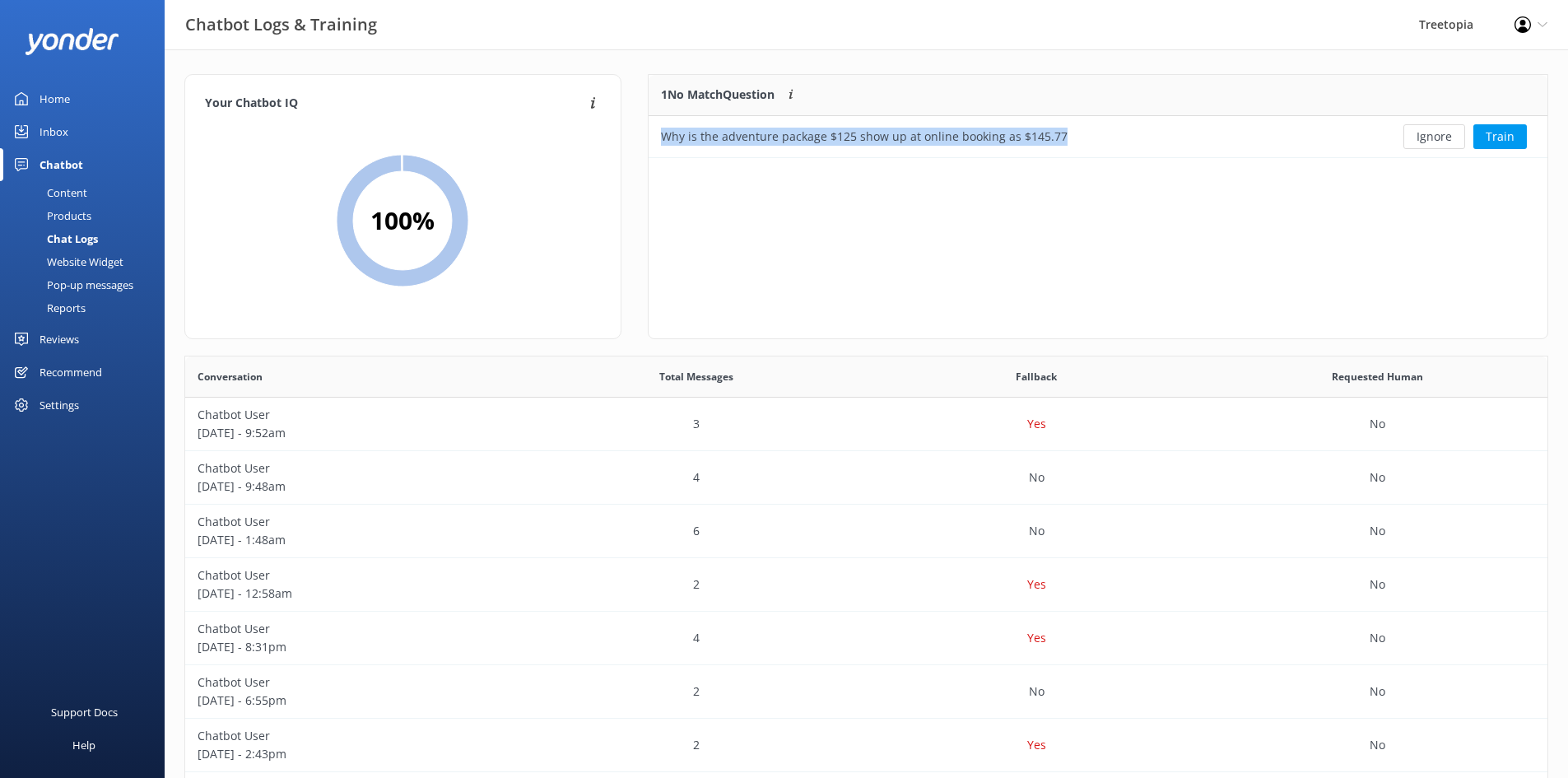
drag, startPoint x: 1062, startPoint y: 137, endPoint x: 640, endPoint y: 151, distance: 422.2
click at [640, 151] on div "1 No Match Question Customers sometimes ask questions that don't fully match an…" at bounding box center [1098, 215] width 927 height 282
copy div "Why is the adventure package $125 show up at online booking as $145.77"
